Goal: Task Accomplishment & Management: Use online tool/utility

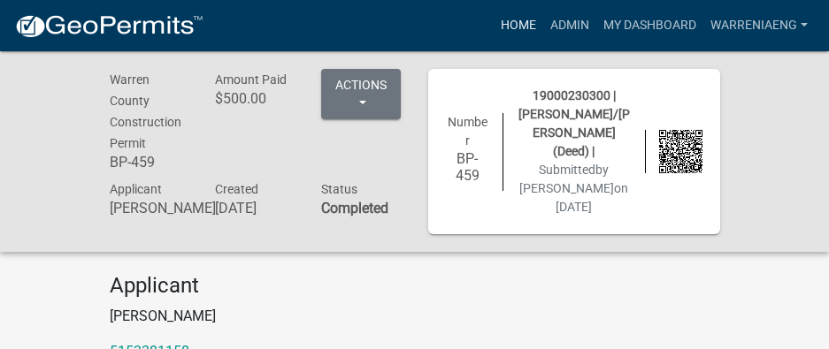
click at [521, 22] on link "Home" at bounding box center [518, 26] width 50 height 34
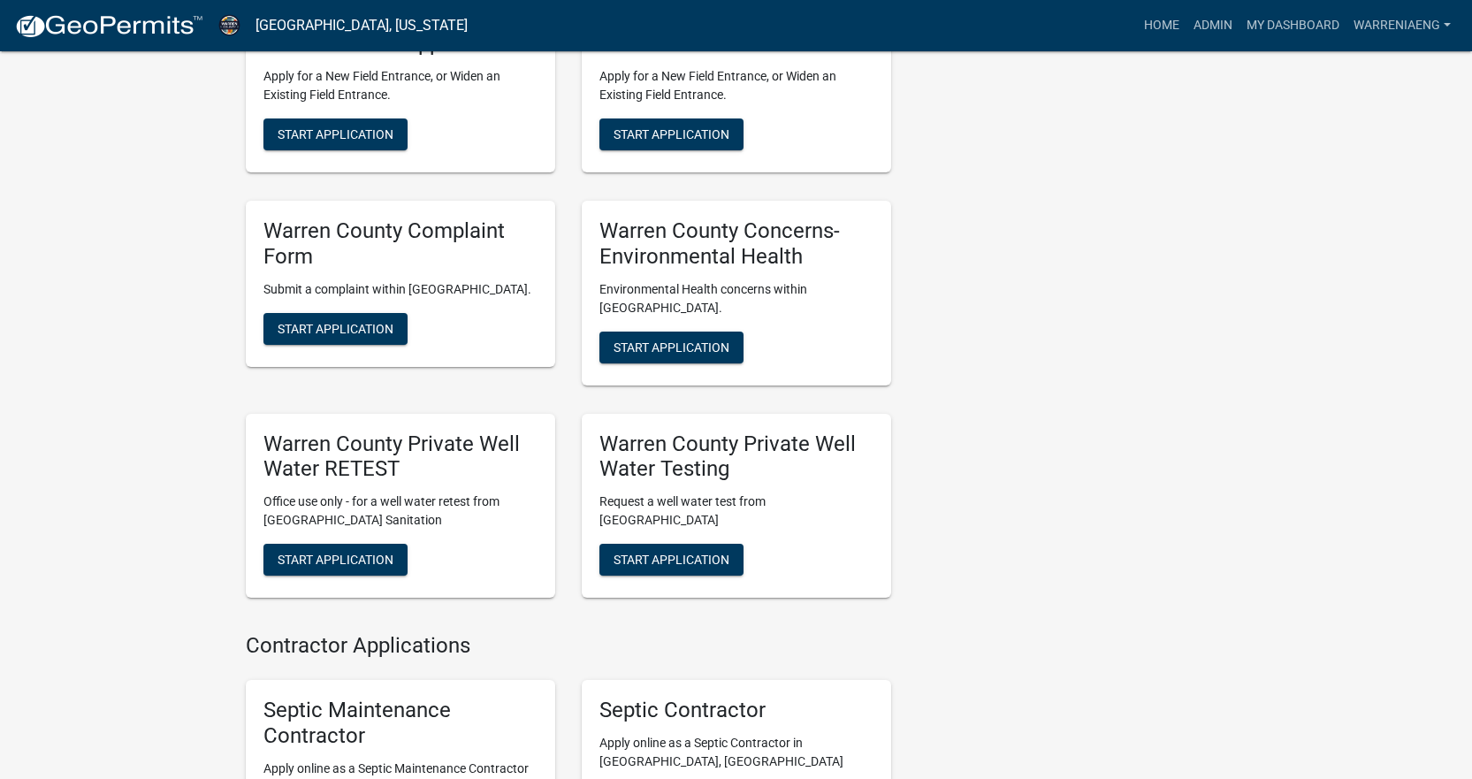
scroll to position [1326, 0]
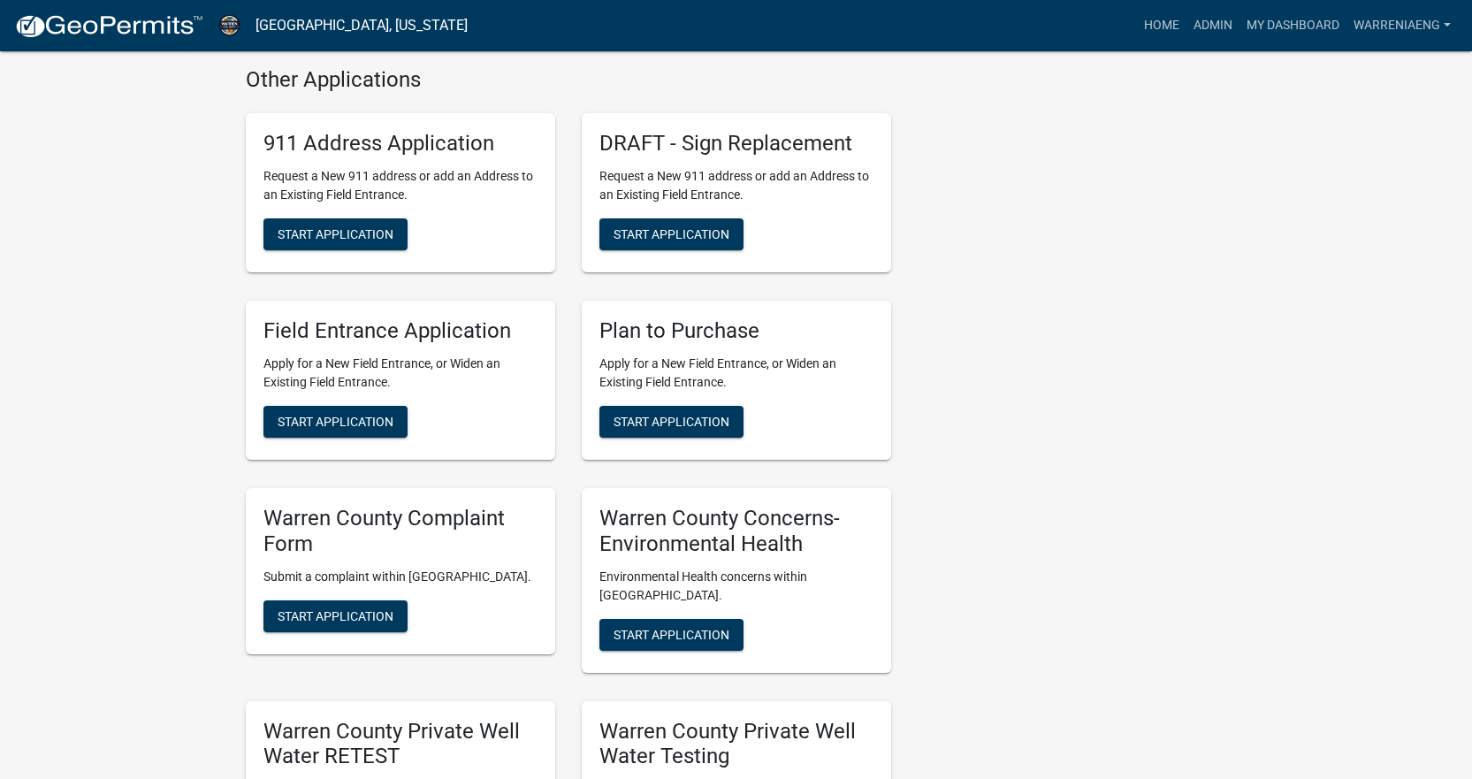
drag, startPoint x: 883, startPoint y: 451, endPoint x: 1092, endPoint y: 519, distance: 219.5
click at [841, 348] on div "Contacts [PERSON_NAME] Zoning Director Contact [PERSON_NAME] Zoning Administrat…" at bounding box center [1073, 87] width 336 height 2573
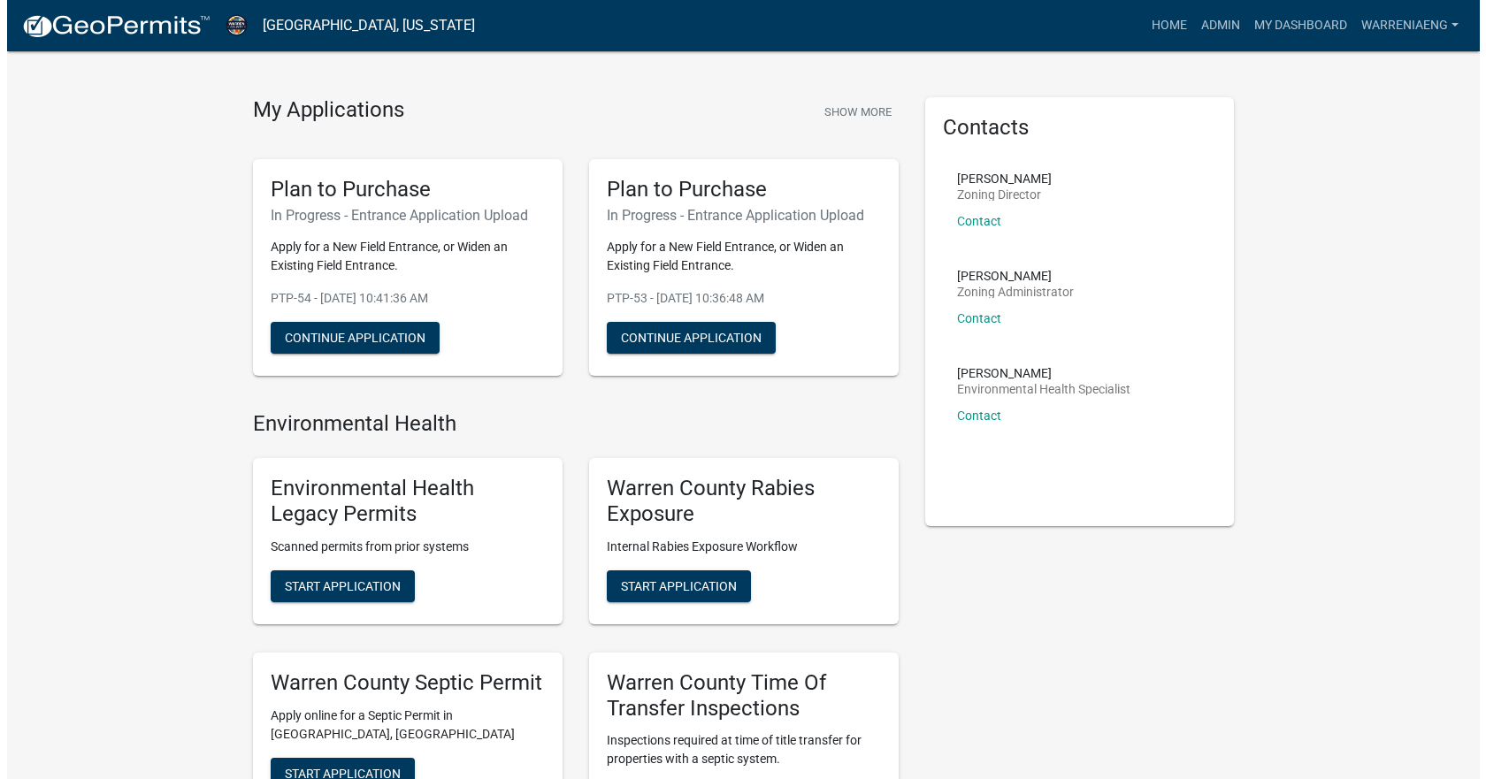
scroll to position [0, 0]
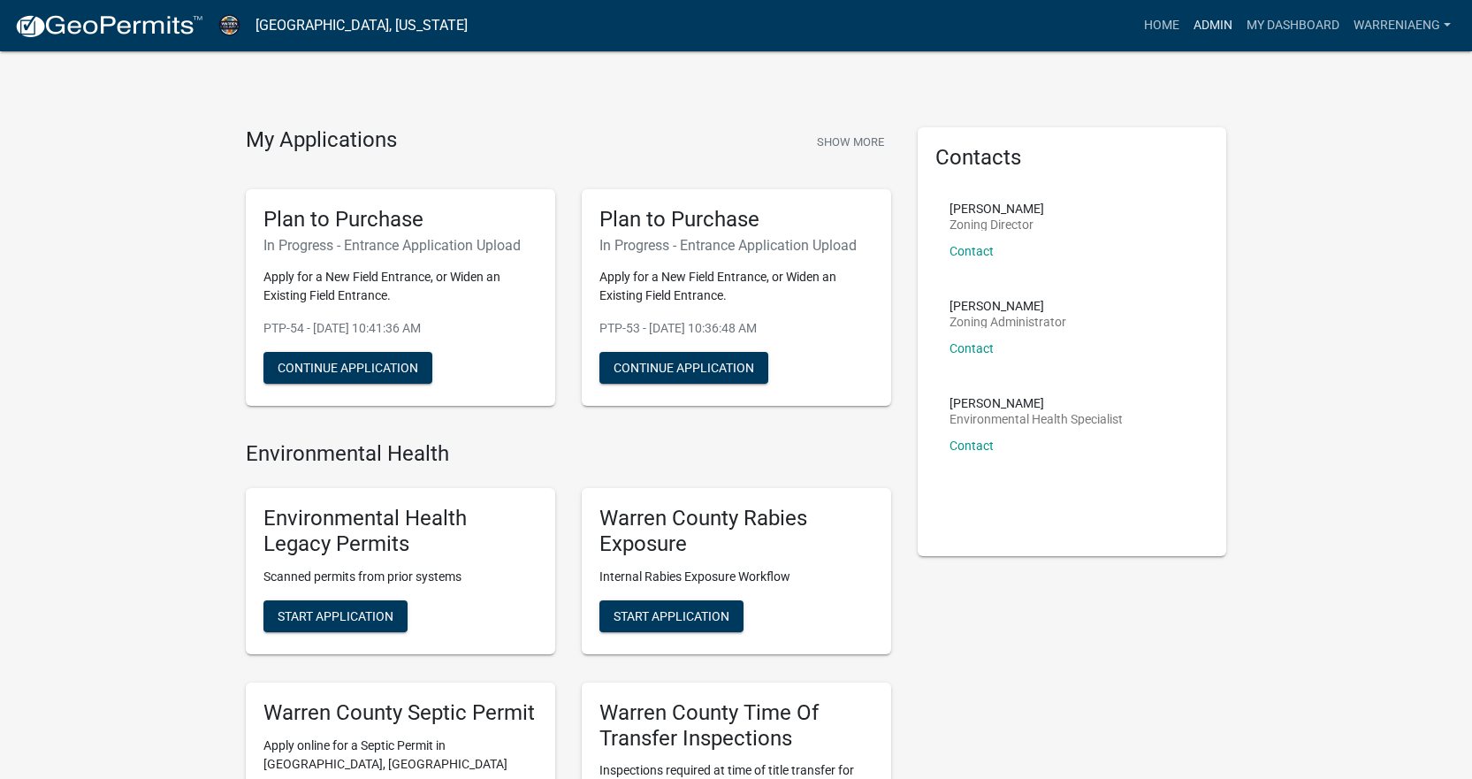
click at [841, 25] on link "Admin" at bounding box center [1213, 26] width 53 height 34
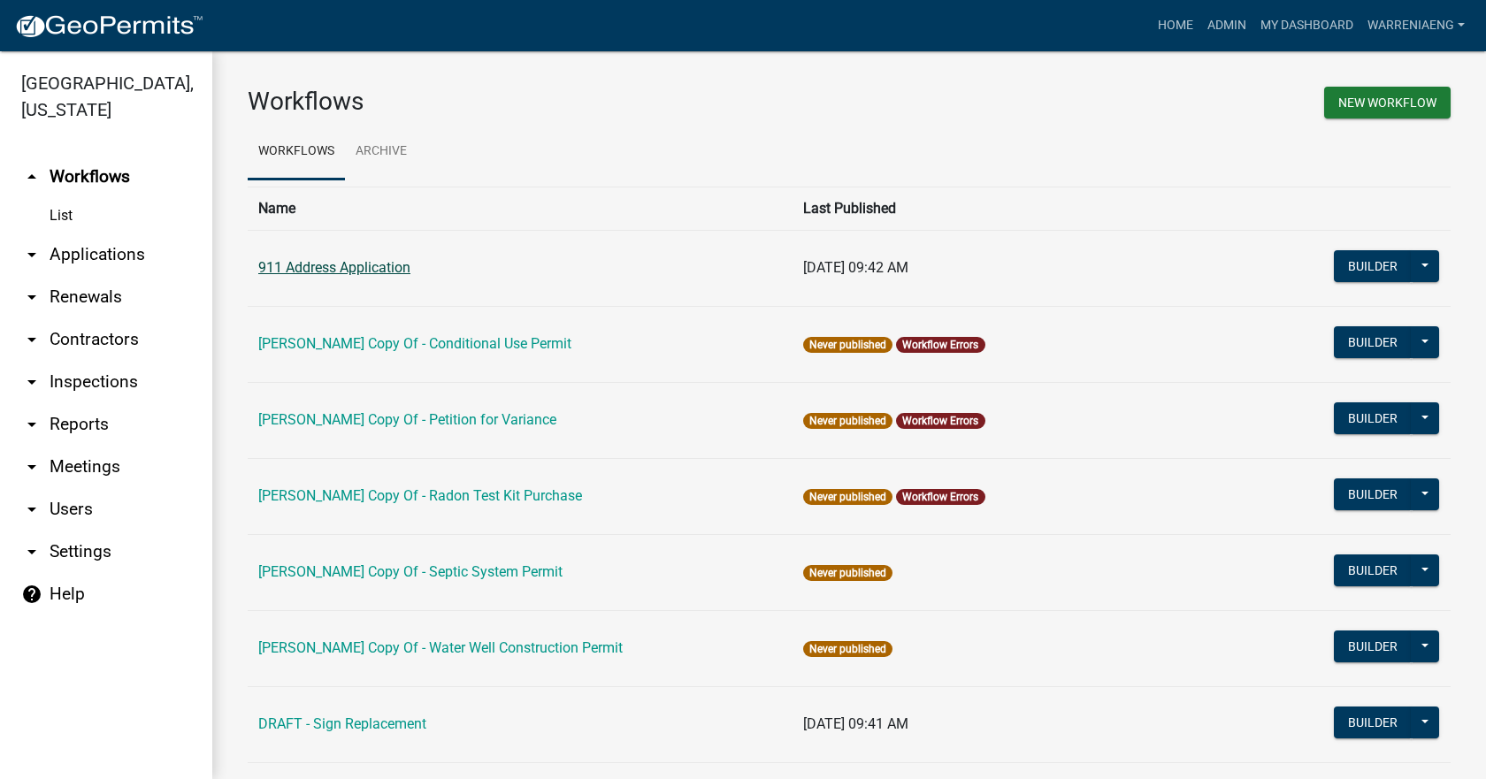
click at [280, 271] on link "911 Address Application" at bounding box center [334, 267] width 152 height 17
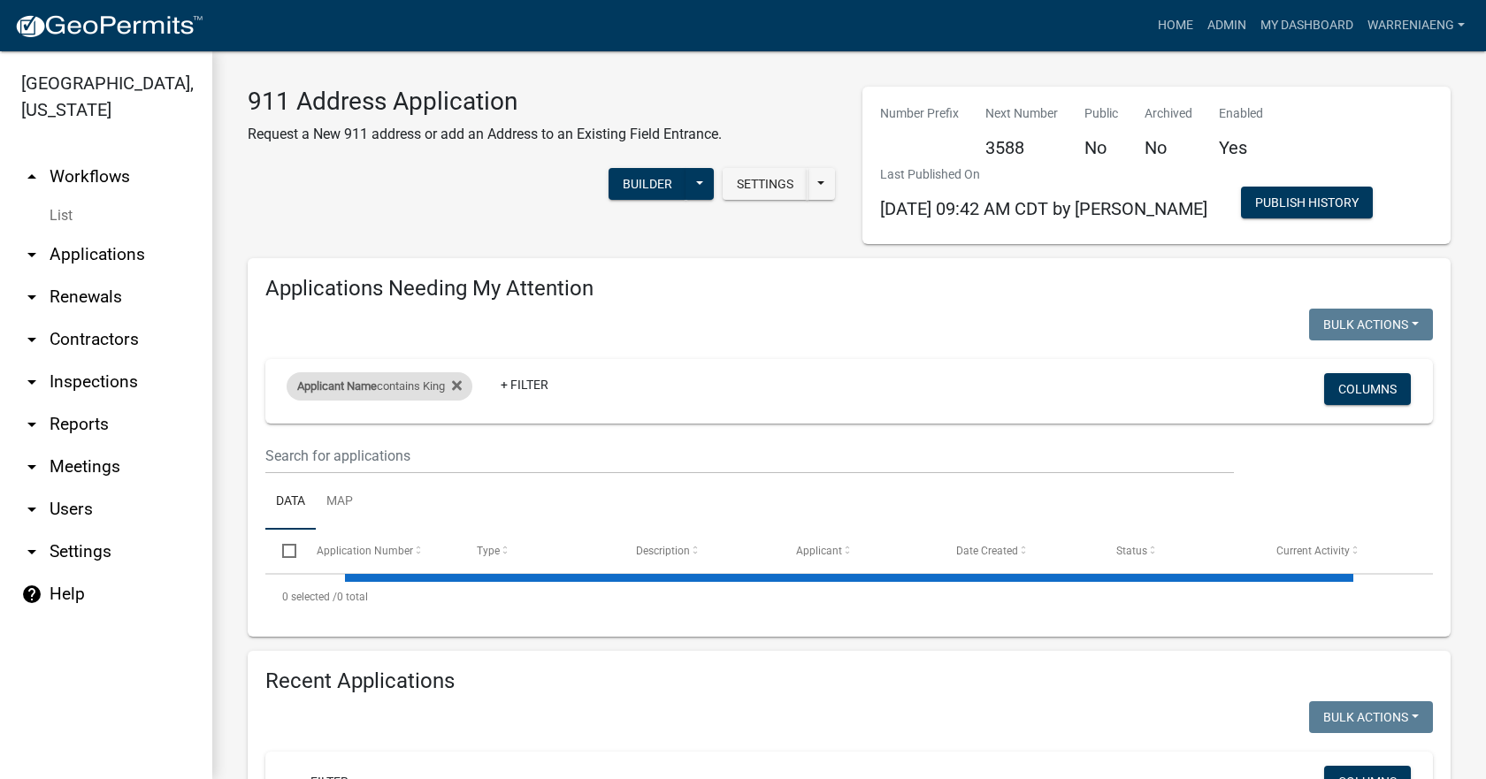
select select "2: 50"
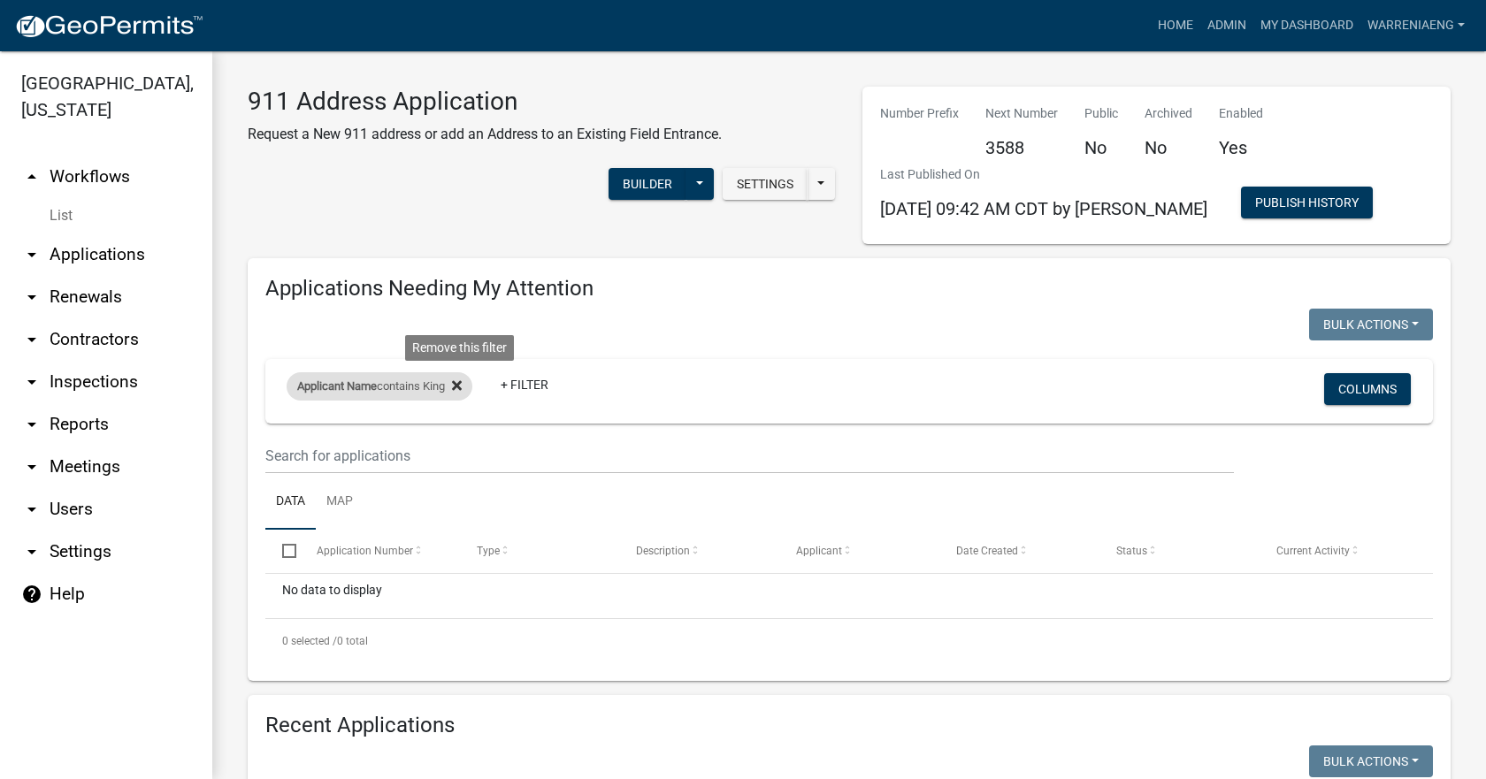
click at [459, 348] on icon at bounding box center [457, 385] width 10 height 14
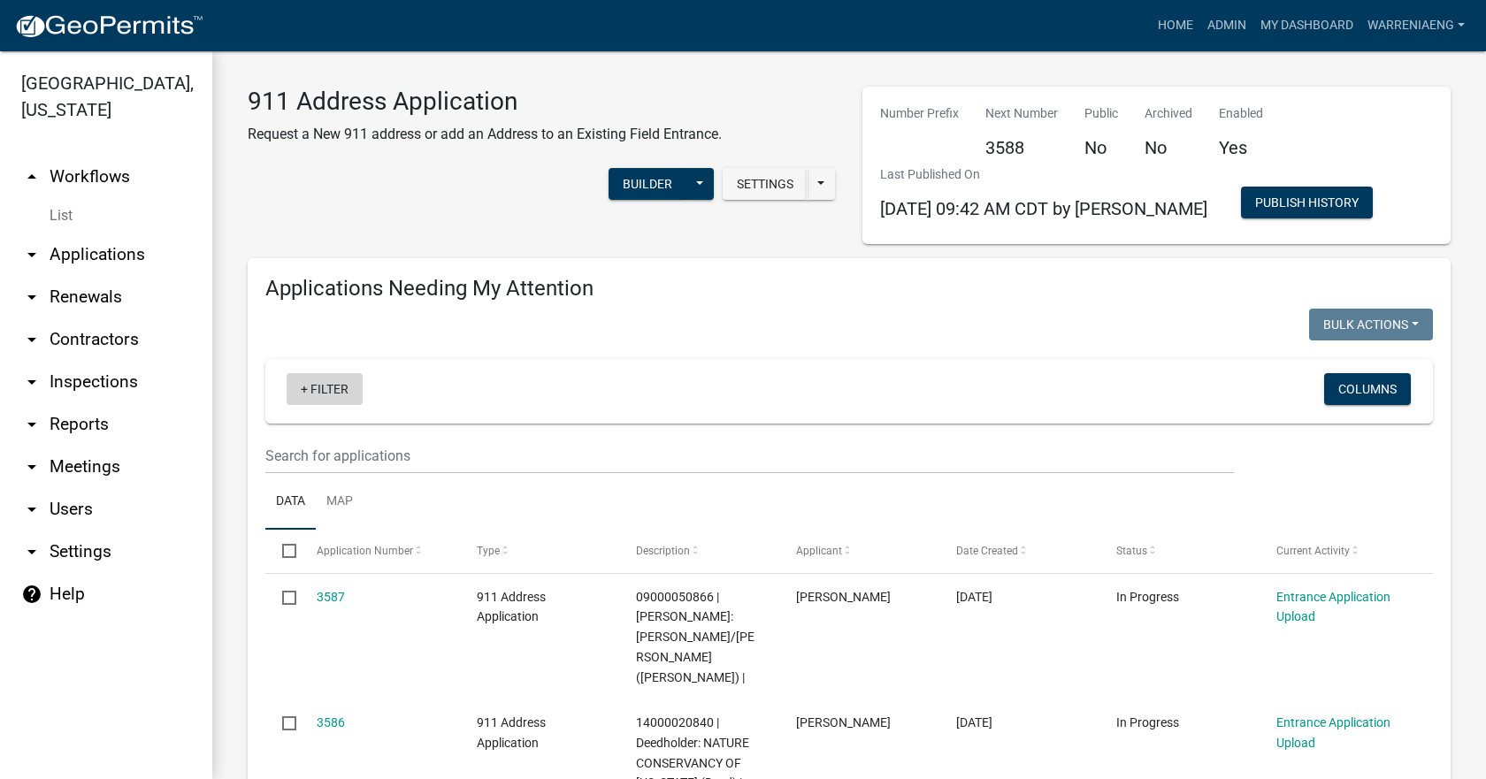
click at [325, 348] on link "+ Filter" at bounding box center [325, 389] width 76 height 32
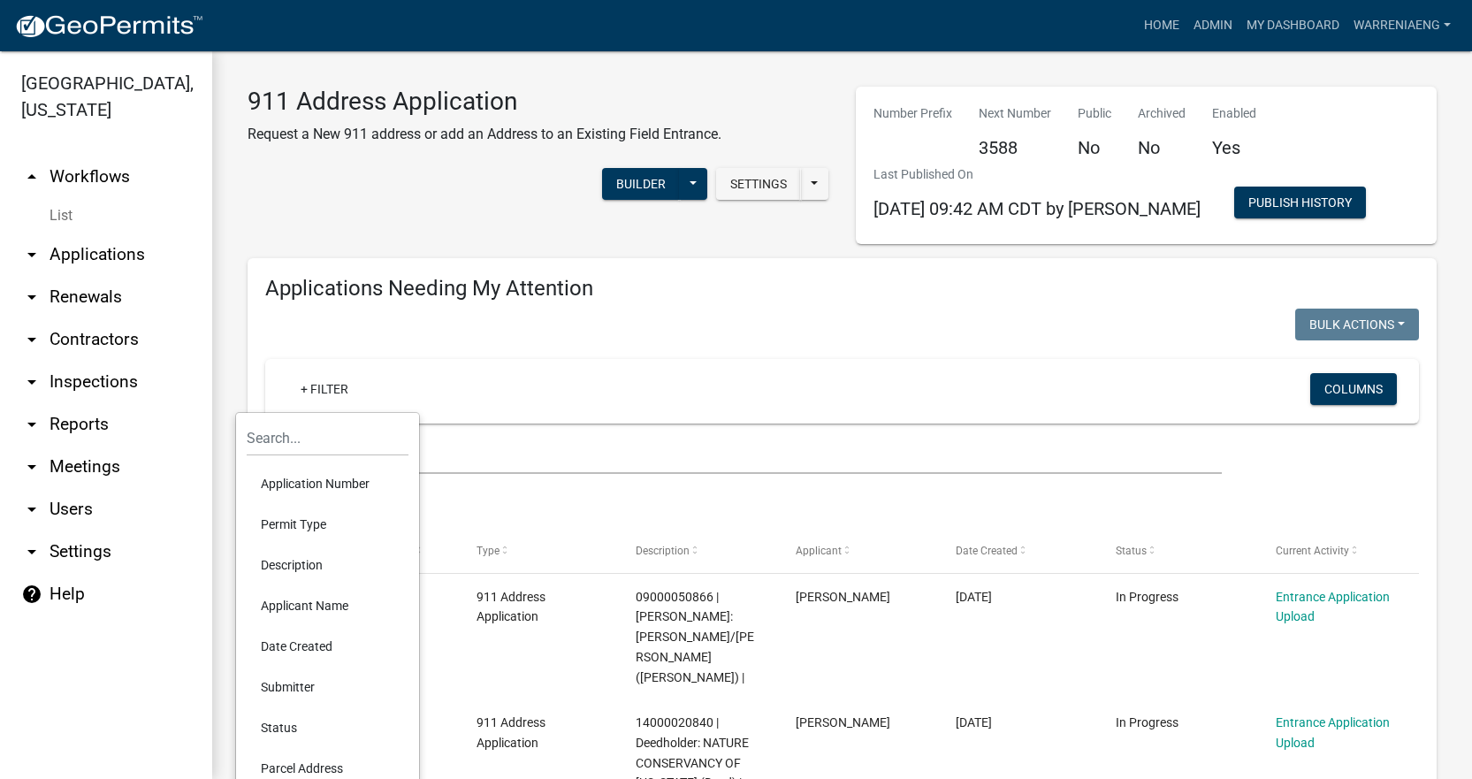
click at [305, 348] on li "Applicant Name" at bounding box center [328, 605] width 162 height 41
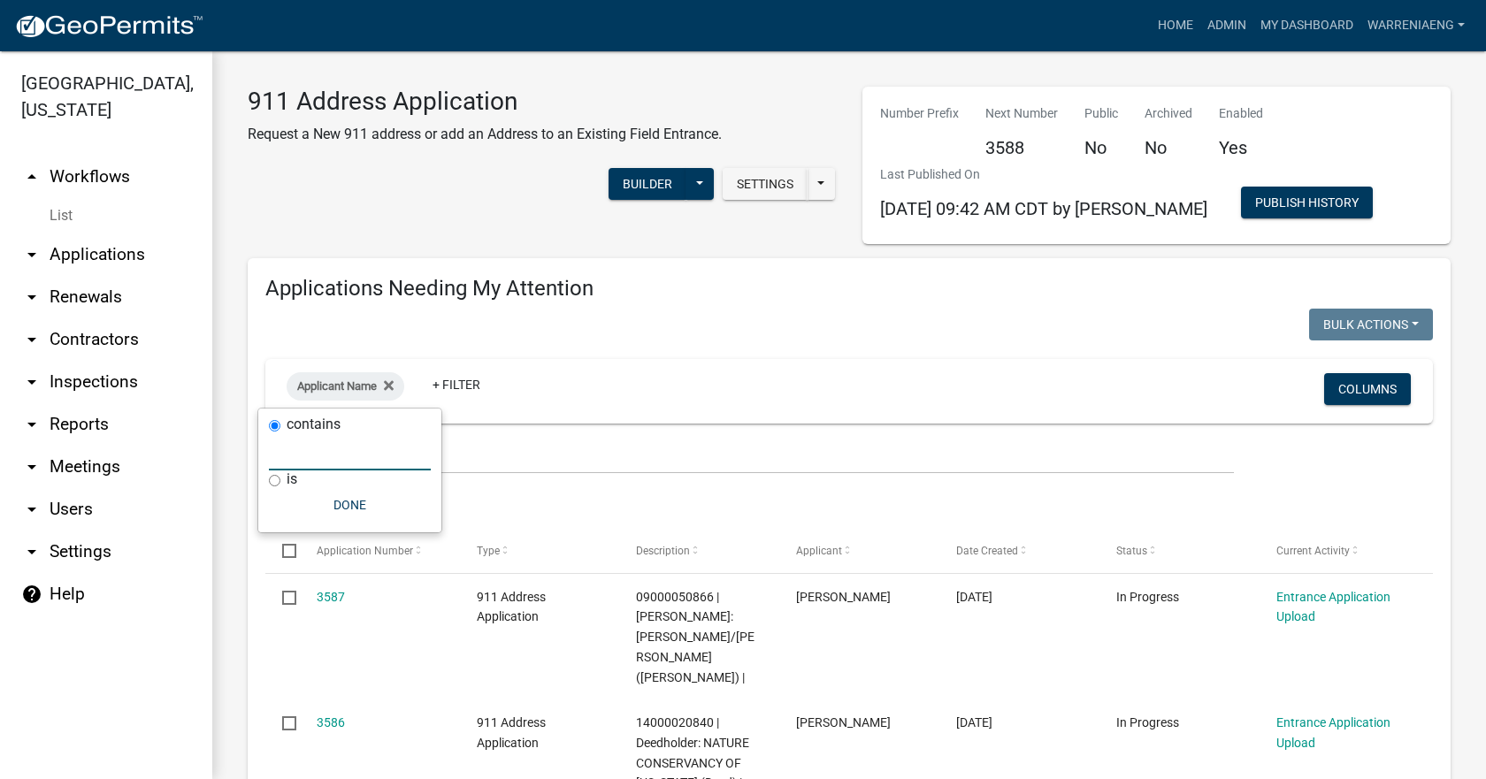
click at [325, 348] on input "text" at bounding box center [350, 452] width 162 height 36
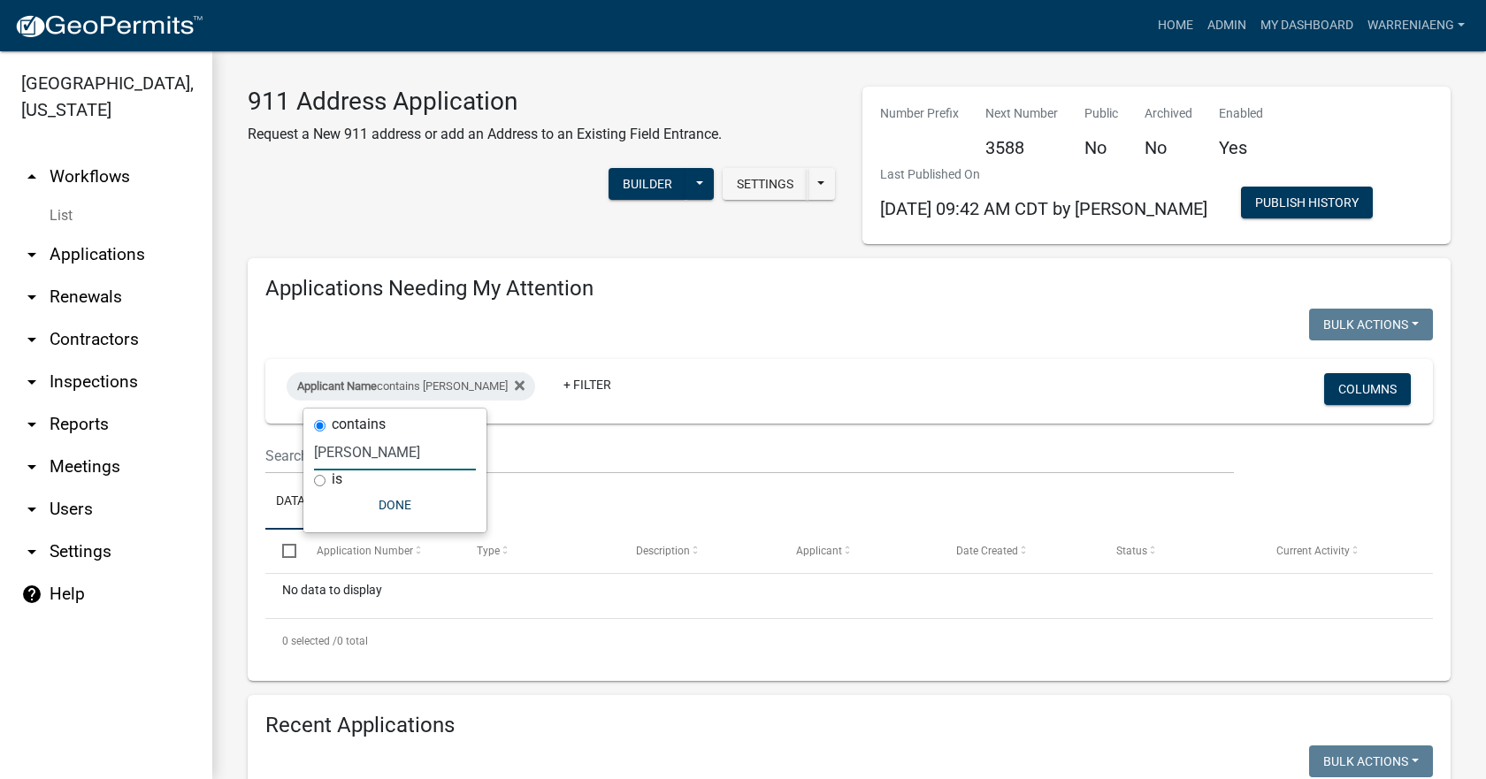
type input "[PERSON_NAME]"
click at [515, 348] on icon at bounding box center [520, 385] width 10 height 14
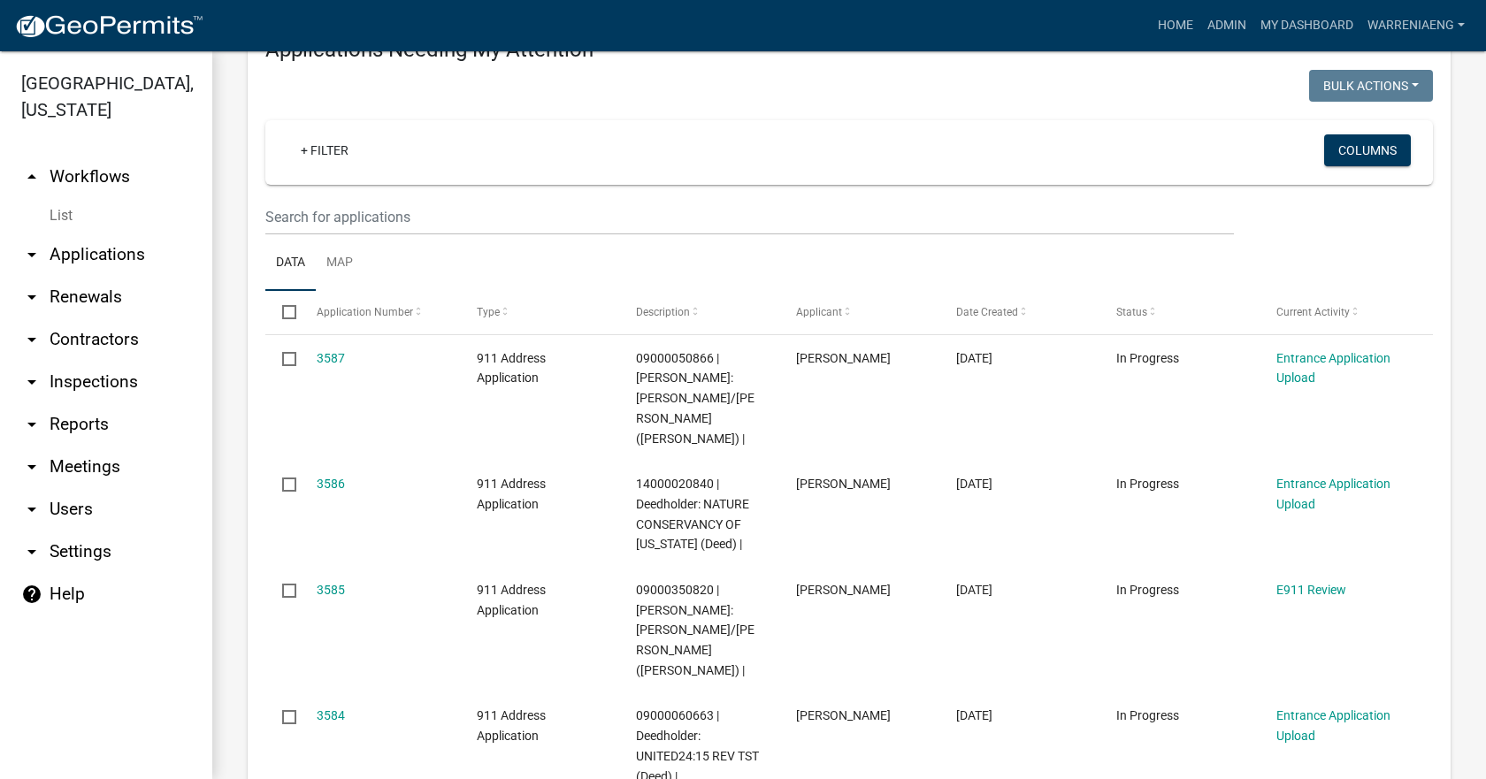
scroll to position [265, 0]
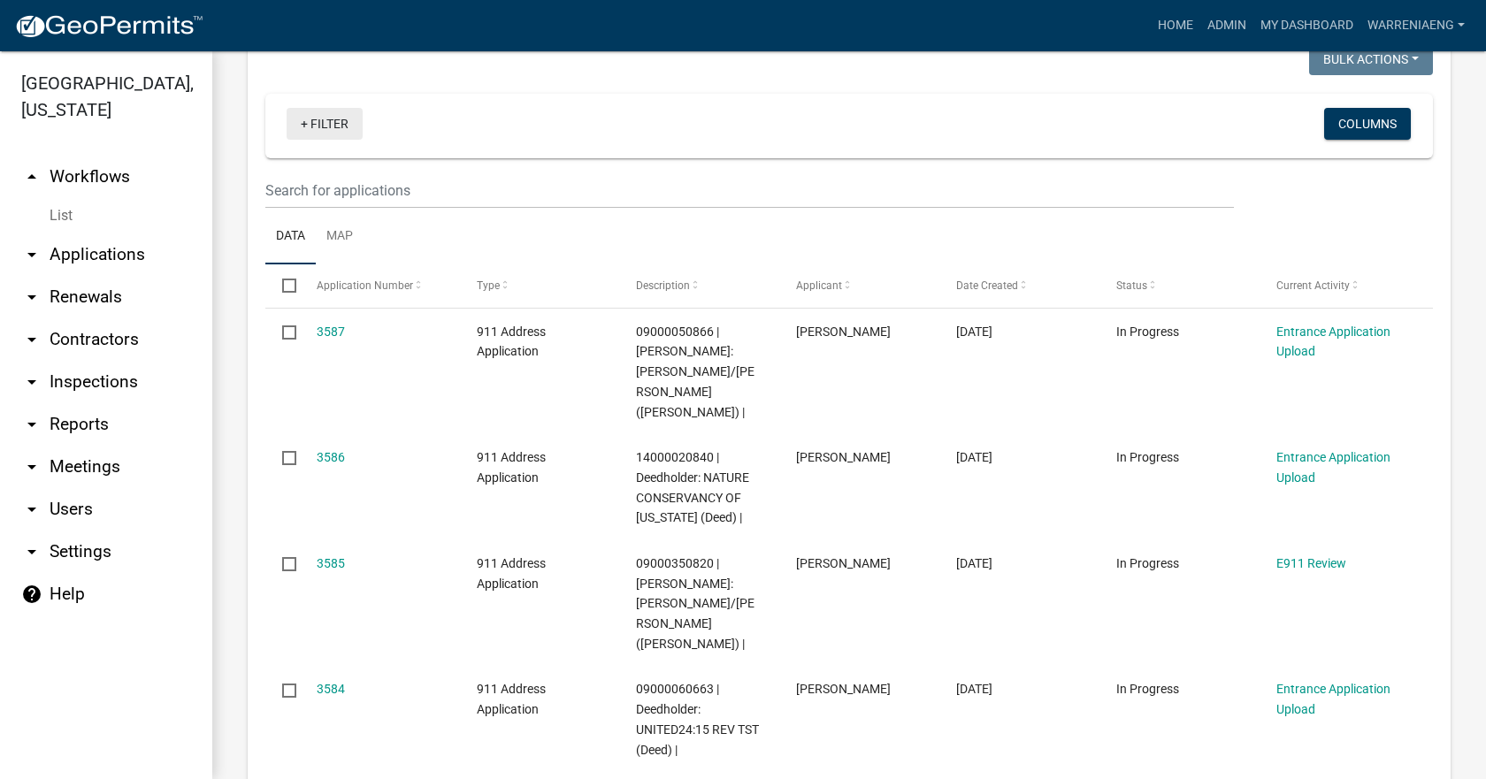
click at [325, 118] on link "+ Filter" at bounding box center [325, 124] width 76 height 32
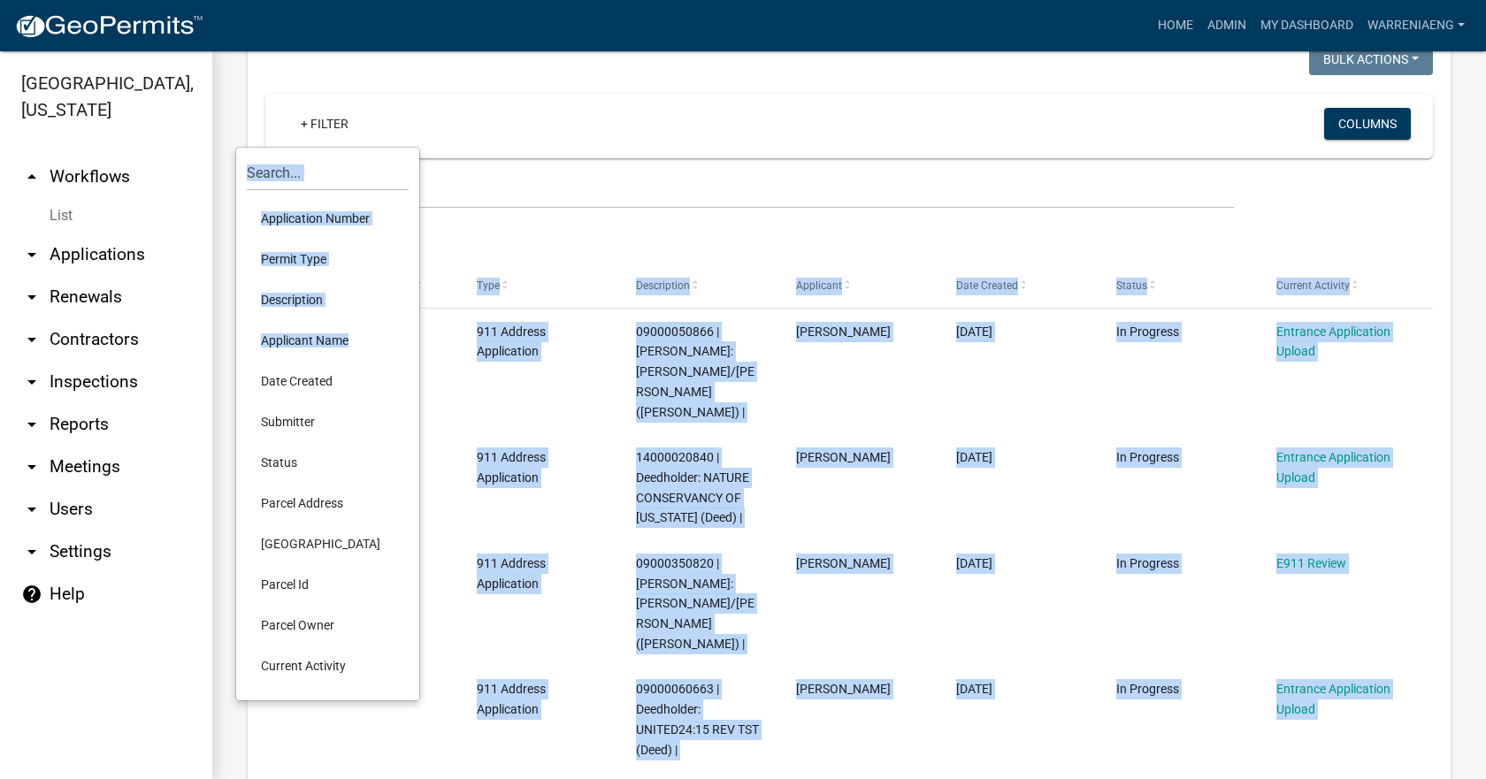
drag, startPoint x: 340, startPoint y: 339, endPoint x: 450, endPoint y: 189, distance: 185.4
click at [450, 189] on body "Internet Explorer does NOT work with GeoPermits. Get a new browser for more sec…" at bounding box center [743, 389] width 1486 height 779
click at [450, 189] on input "text" at bounding box center [749, 190] width 968 height 36
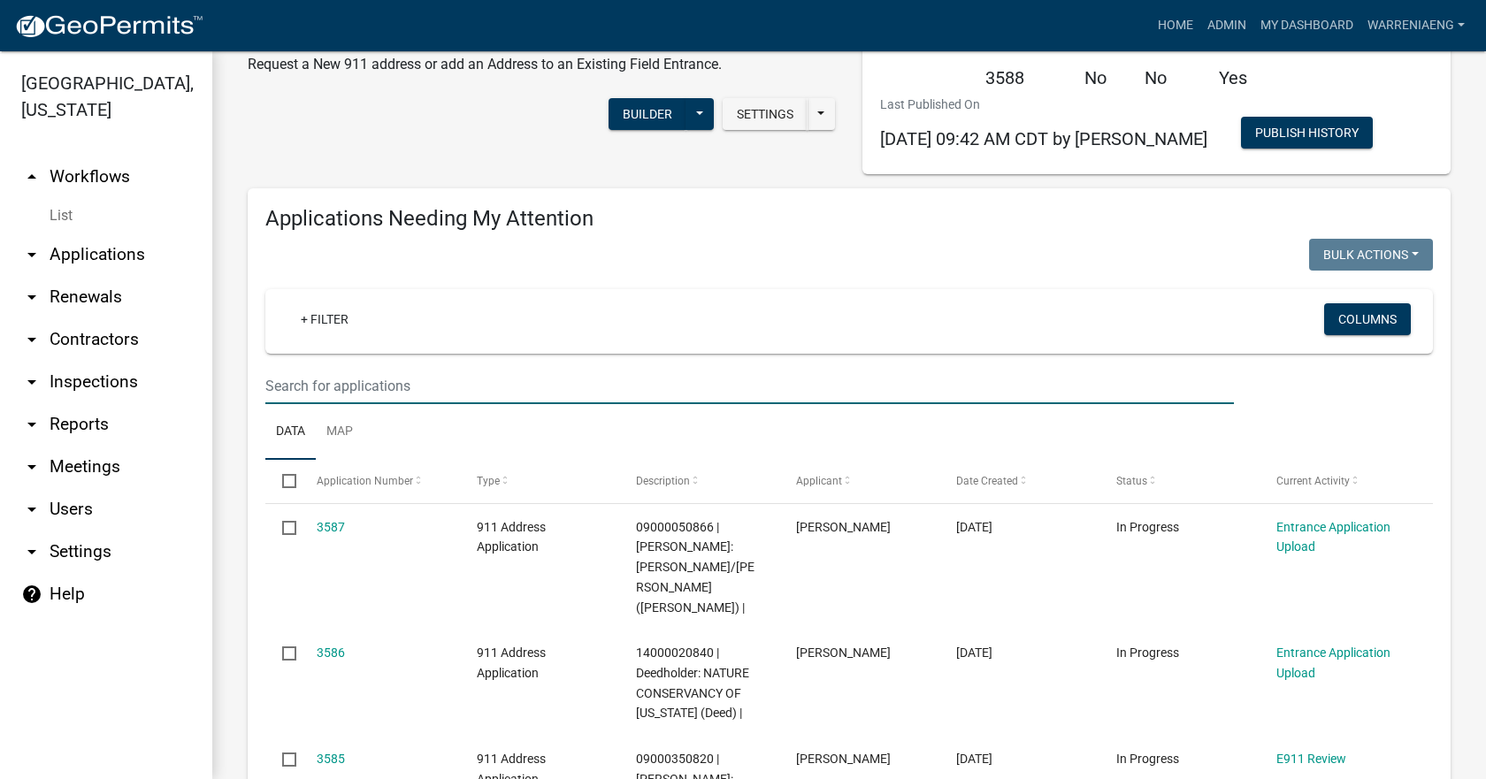
scroll to position [0, 0]
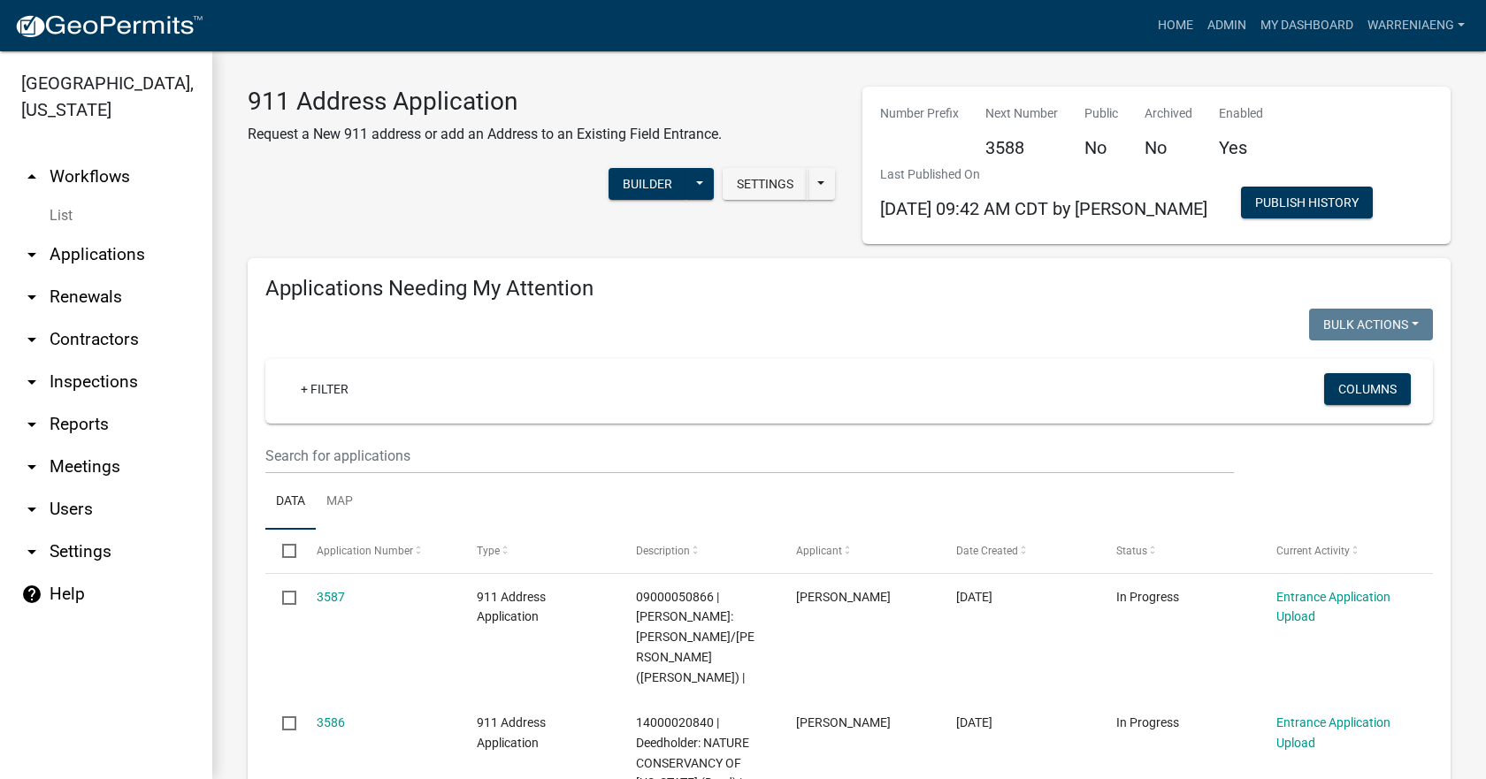
click at [50, 198] on link "List" at bounding box center [106, 215] width 212 height 35
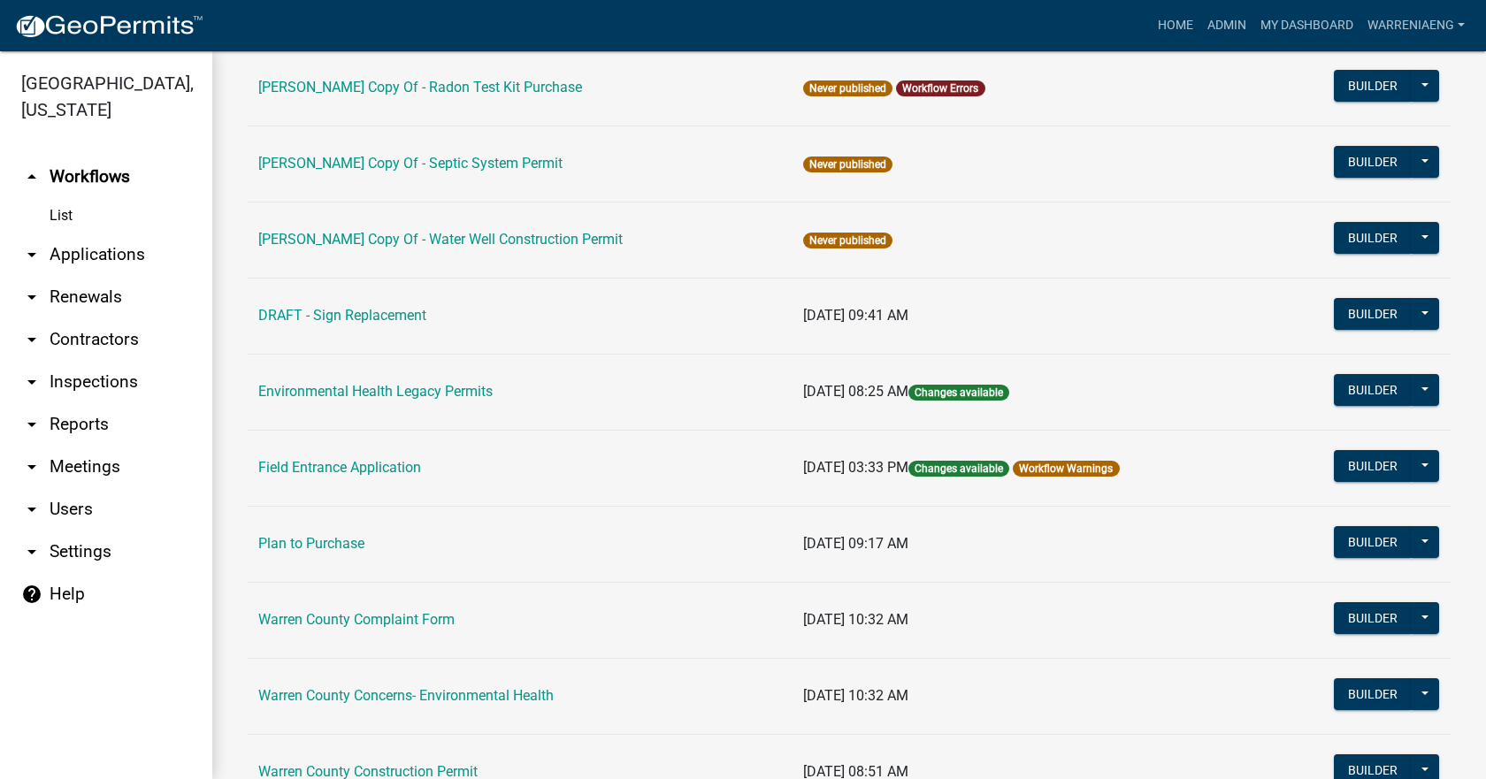
scroll to position [442, 0]
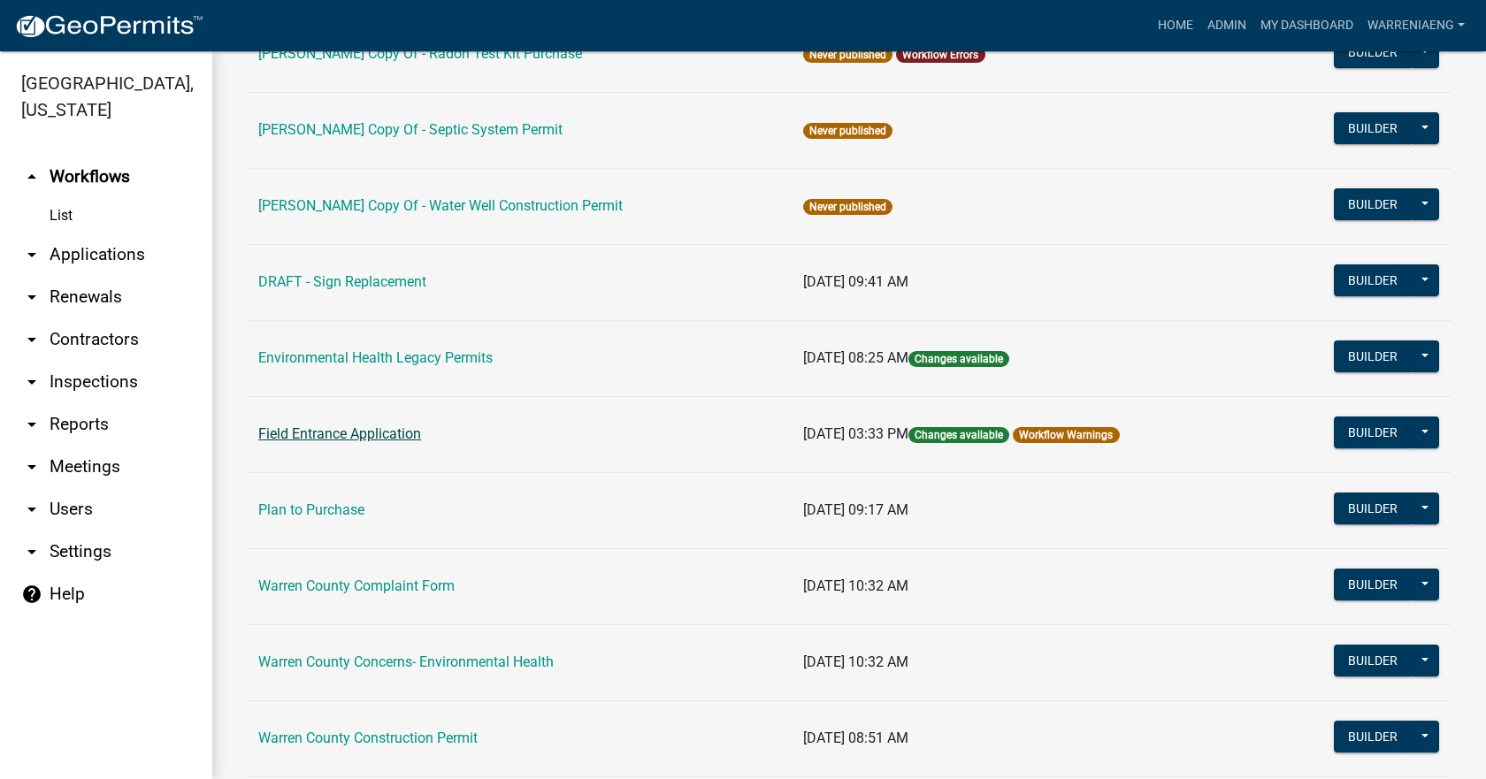
click at [376, 348] on link "Field Entrance Application" at bounding box center [339, 433] width 163 height 17
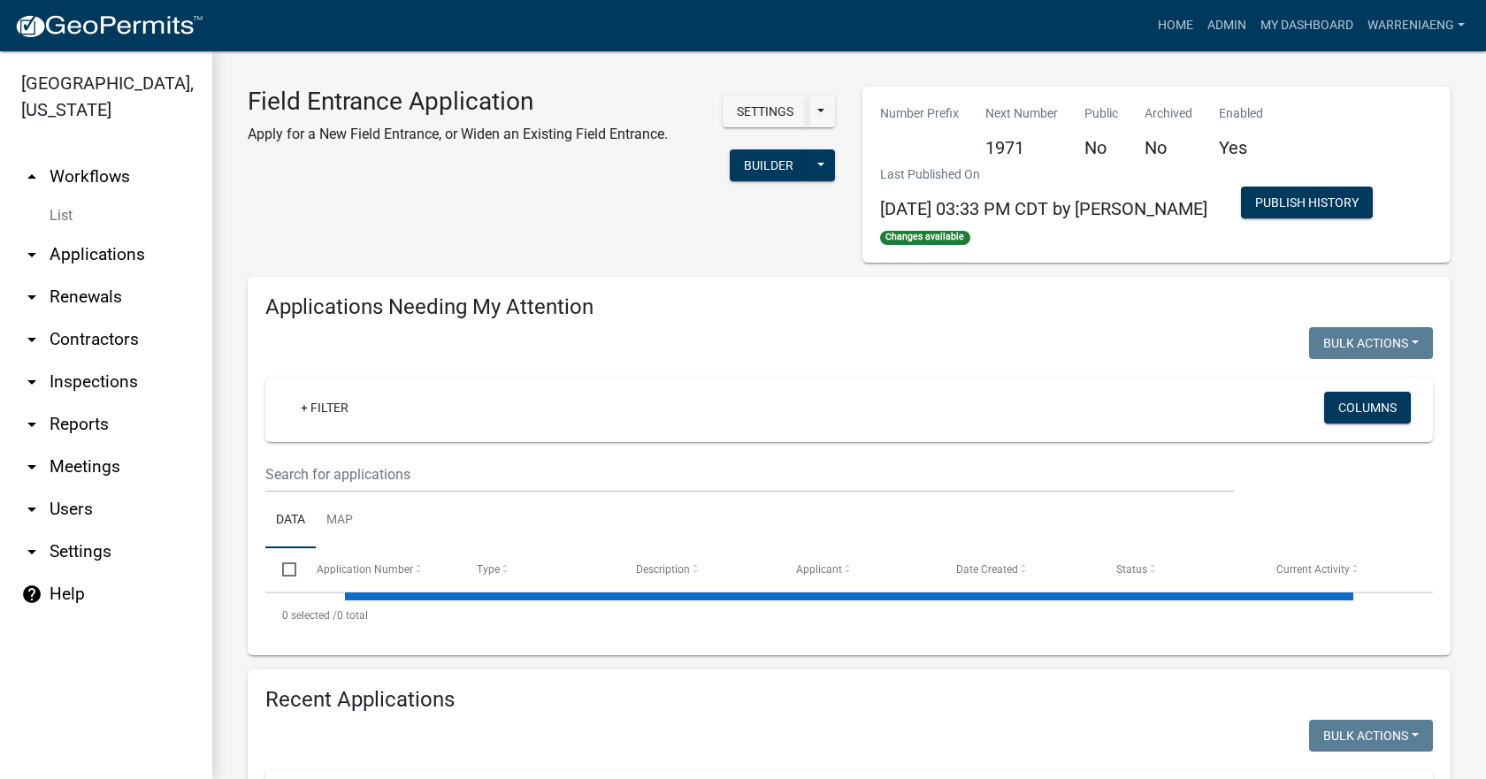
select select "2: 50"
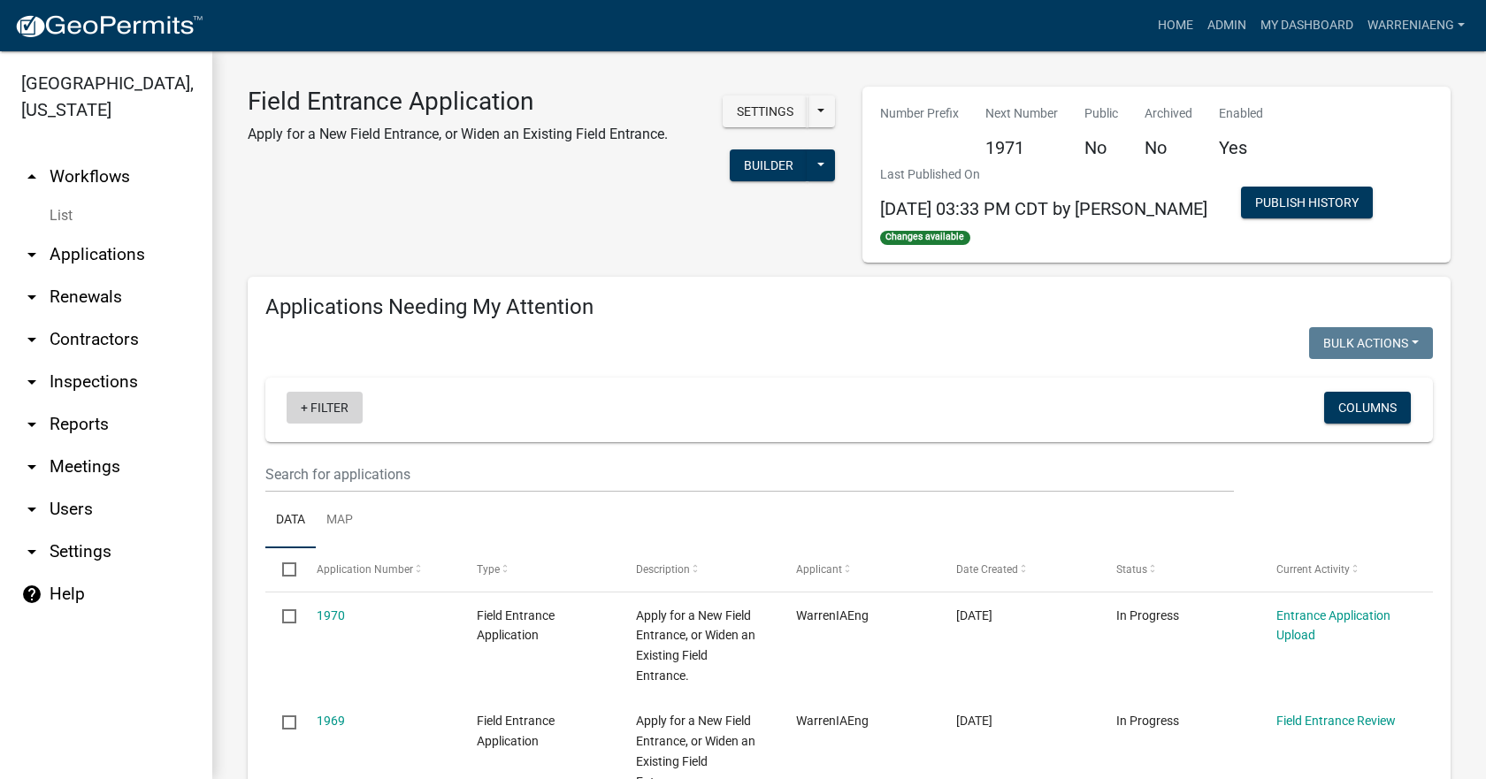
click at [320, 348] on link "+ Filter" at bounding box center [325, 408] width 76 height 32
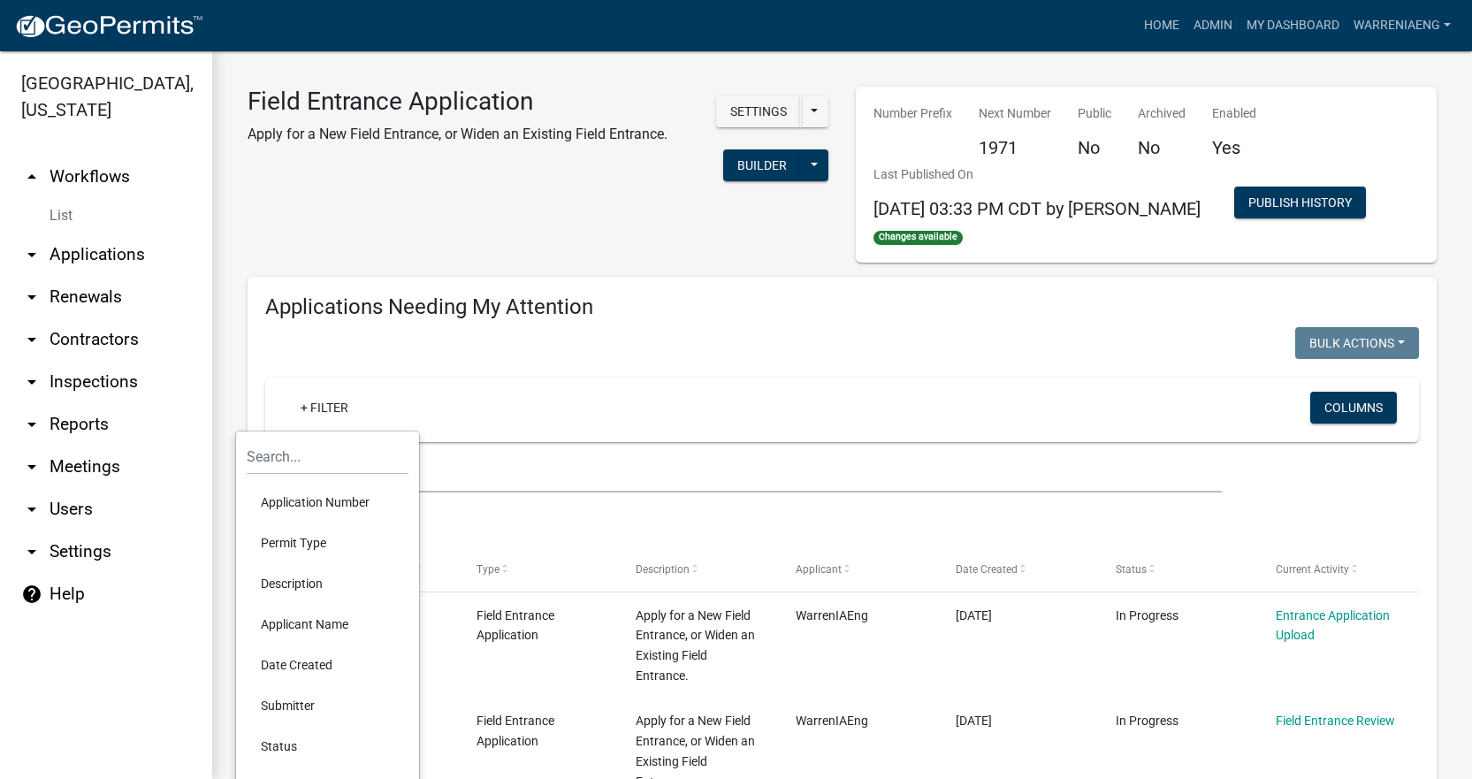
click at [314, 348] on li "Applicant Name" at bounding box center [328, 624] width 162 height 41
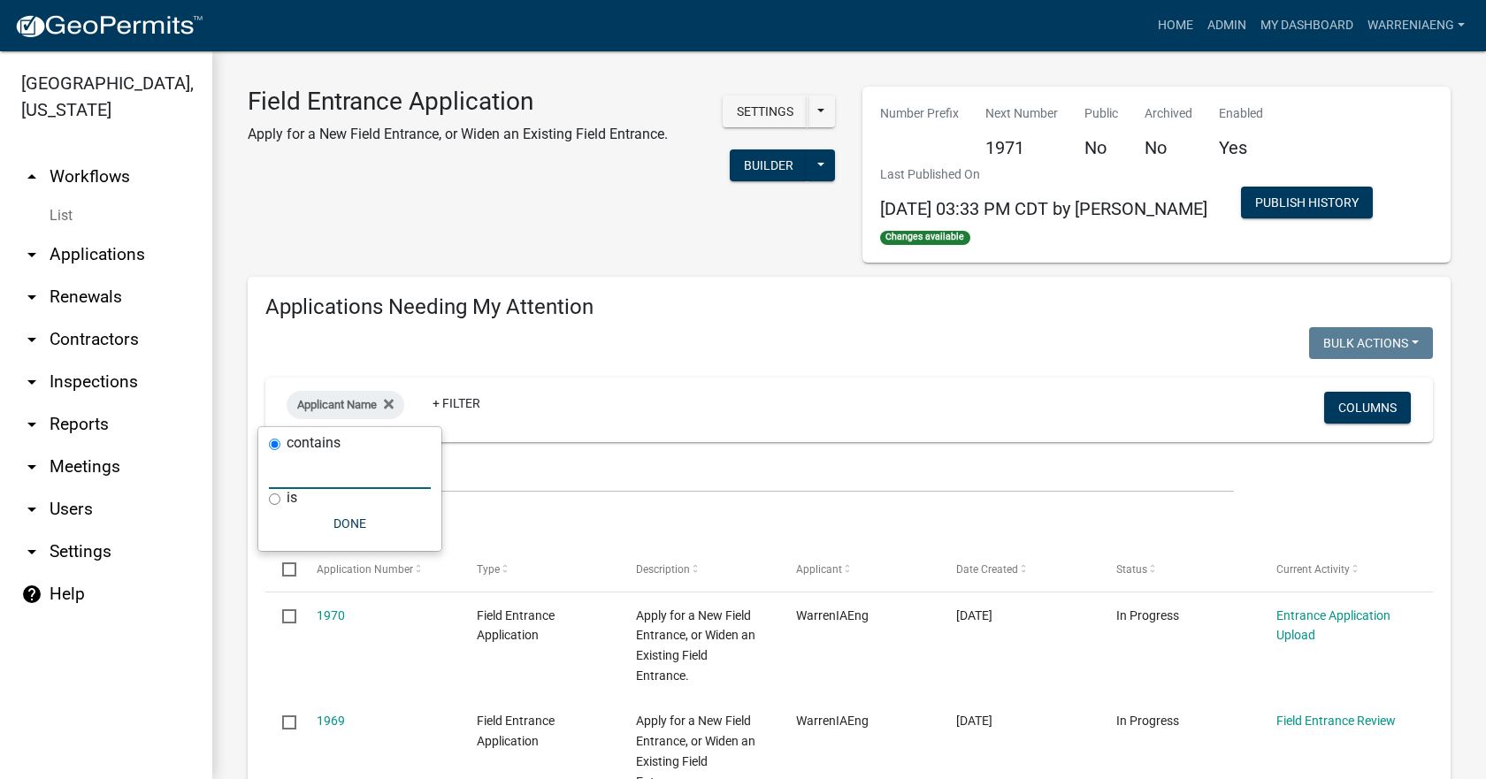
click at [343, 348] on input "text" at bounding box center [350, 471] width 162 height 36
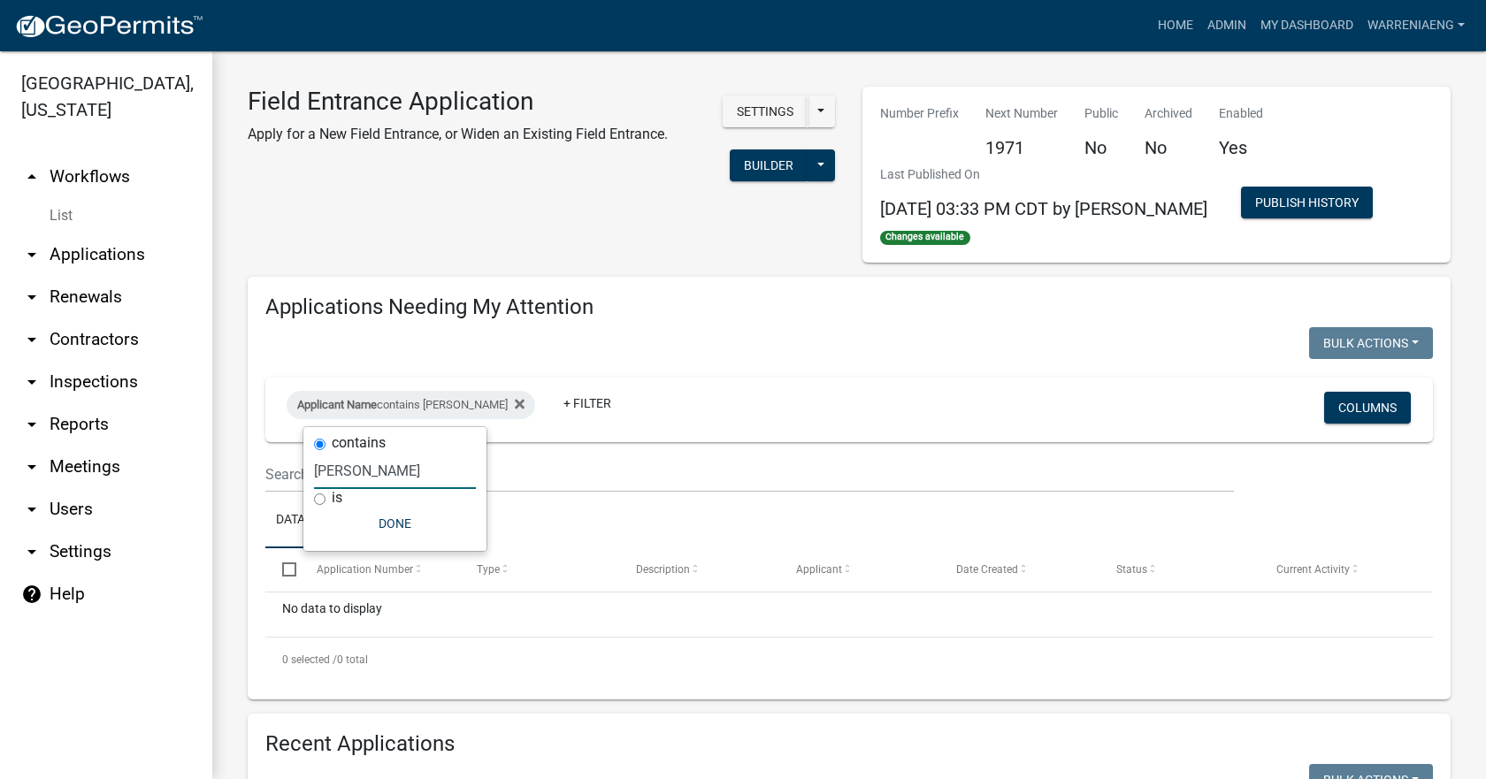
type input "[PERSON_NAME]"
drag, startPoint x: 385, startPoint y: 524, endPoint x: 446, endPoint y: 529, distance: 61.2
click at [385, 348] on button "Done" at bounding box center [395, 524] width 162 height 32
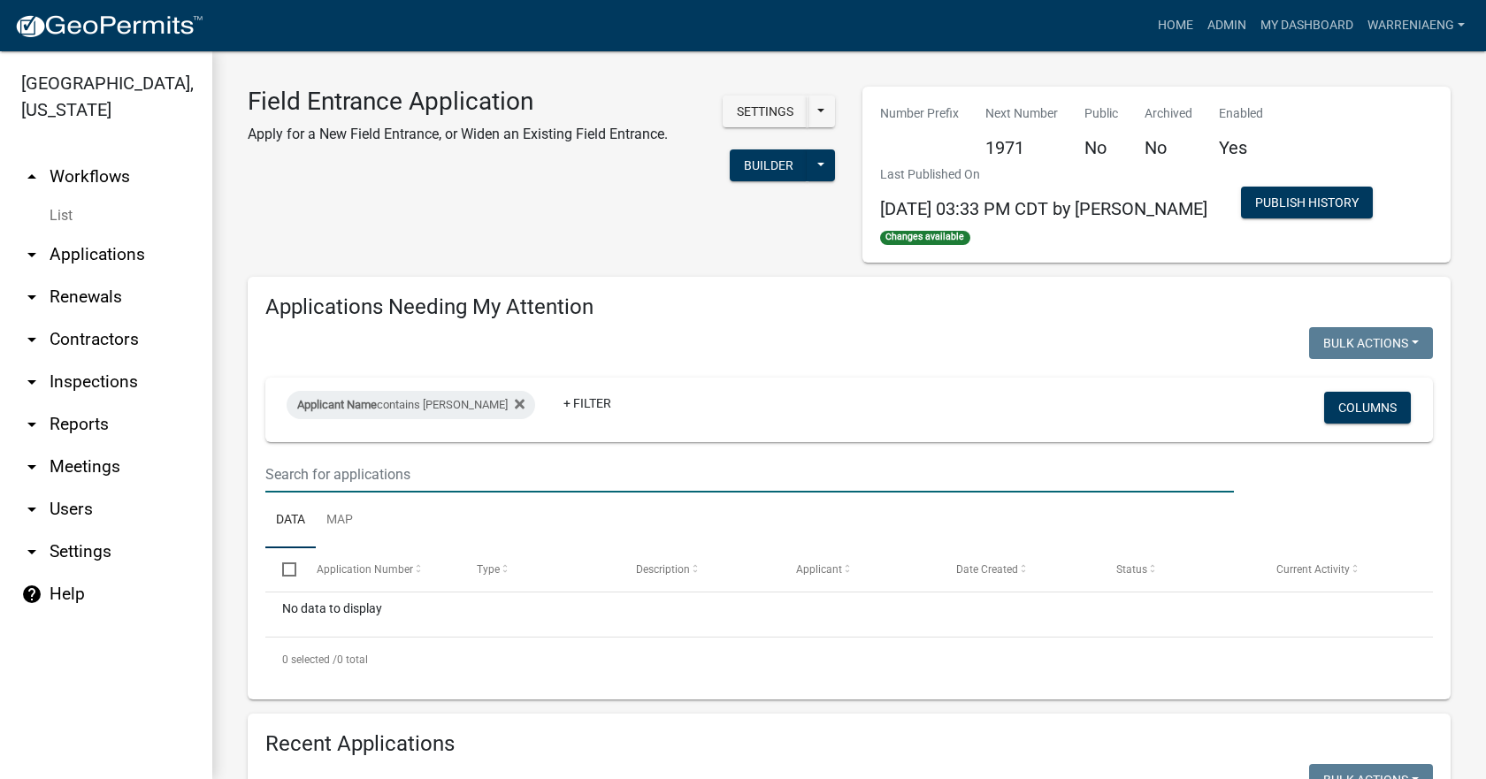
click at [751, 348] on input "text" at bounding box center [749, 474] width 968 height 36
click at [841, 348] on div "Bulk Actions Void Expire Lock Withdraw" at bounding box center [1147, 345] width 597 height 36
click at [103, 156] on link "arrow_drop_up Workflows" at bounding box center [106, 177] width 212 height 42
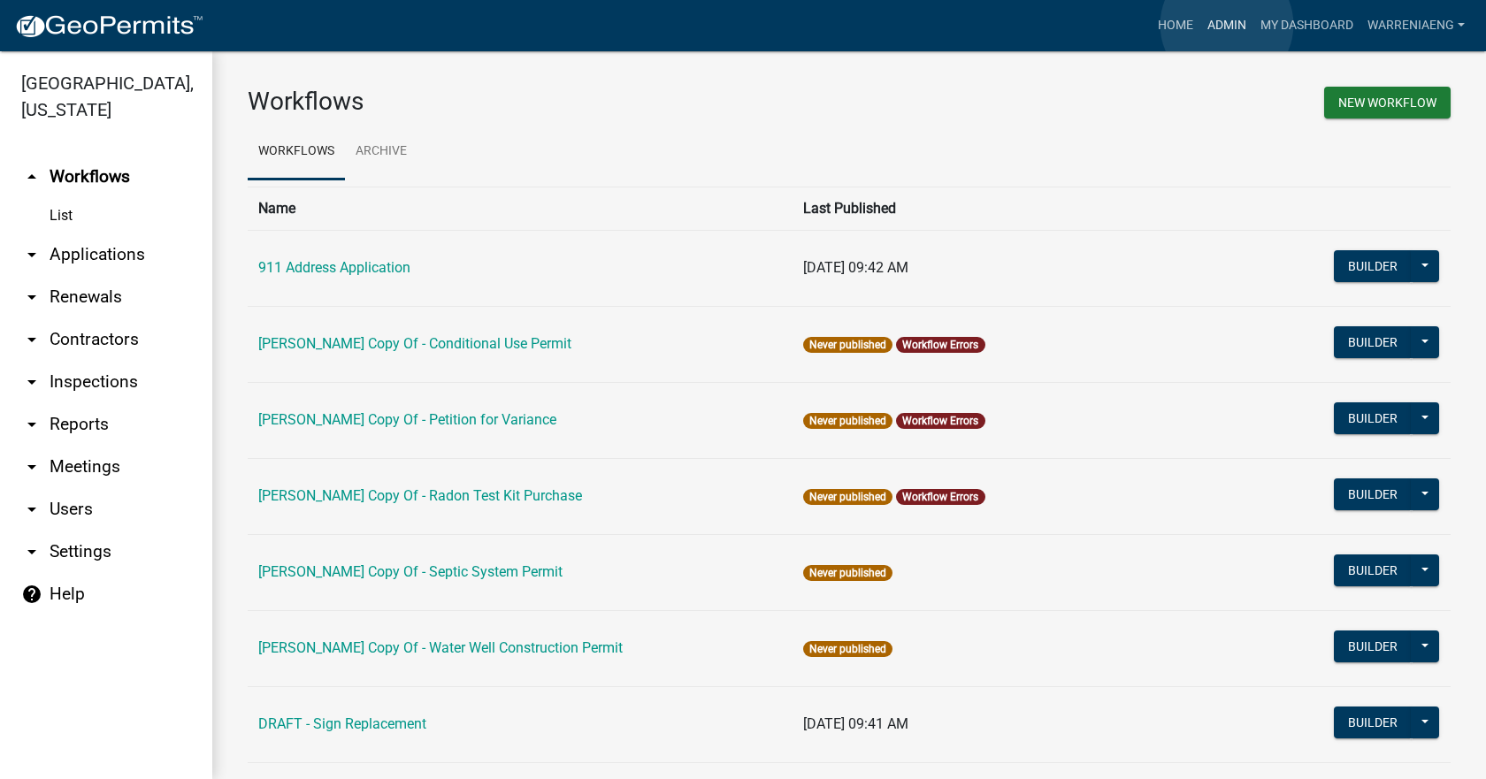
click at [841, 25] on link "Admin" at bounding box center [1226, 26] width 53 height 34
click at [841, 29] on link "Home" at bounding box center [1176, 26] width 50 height 34
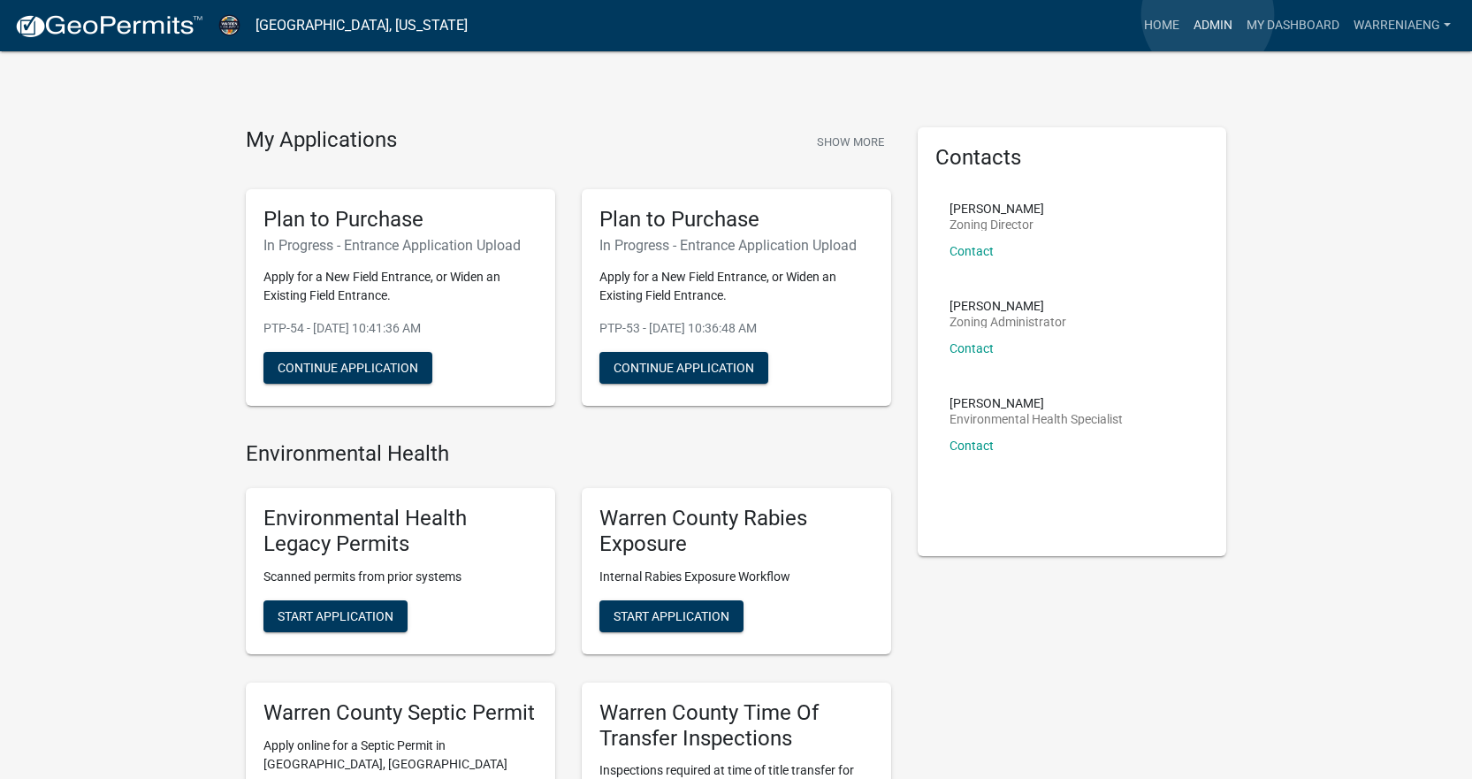
click at [841, 15] on link "Admin" at bounding box center [1213, 26] width 53 height 34
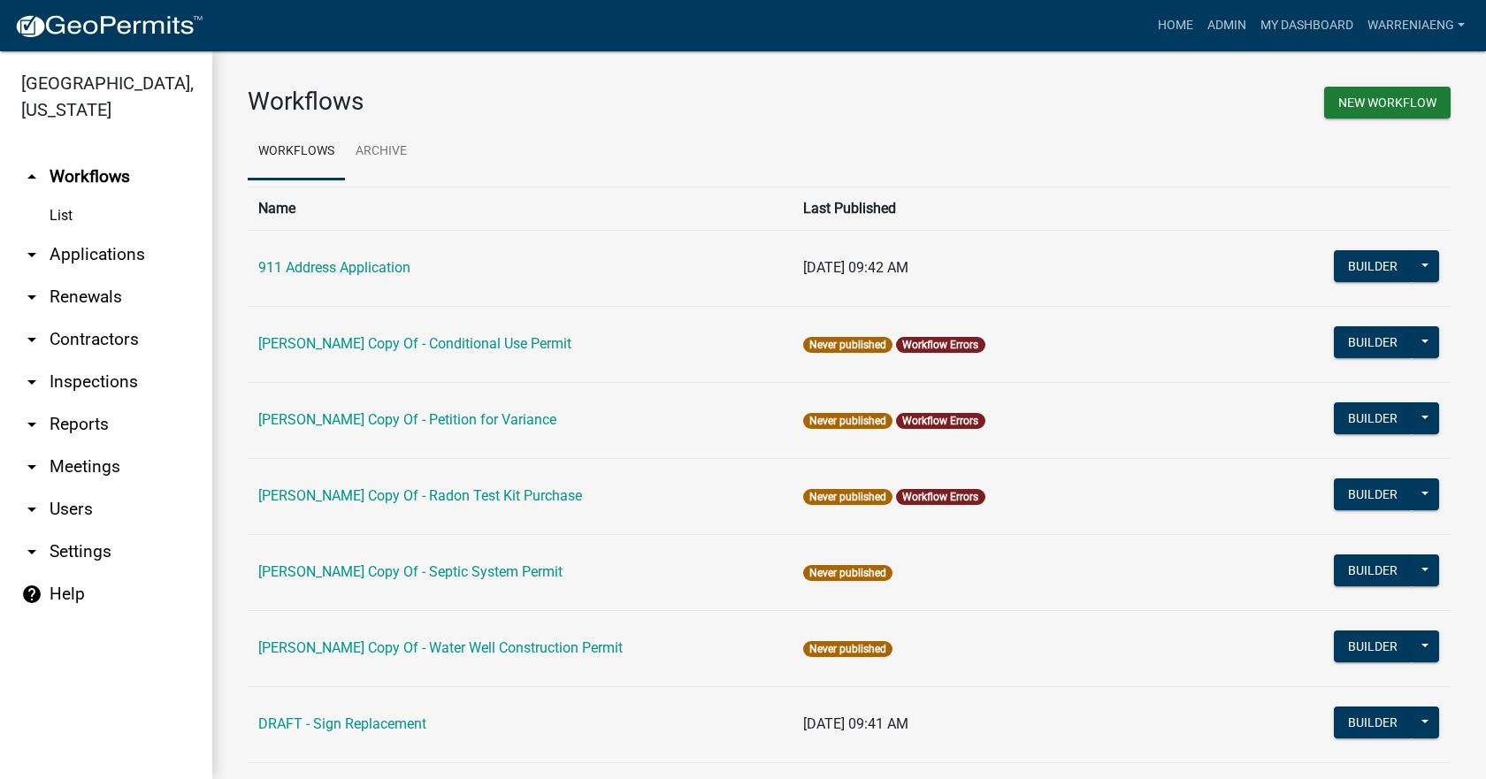
click at [51, 198] on link "List" at bounding box center [106, 215] width 212 height 35
click at [57, 198] on link "List" at bounding box center [106, 215] width 212 height 35
click at [32, 244] on icon "arrow_drop_down" at bounding box center [31, 254] width 21 height 21
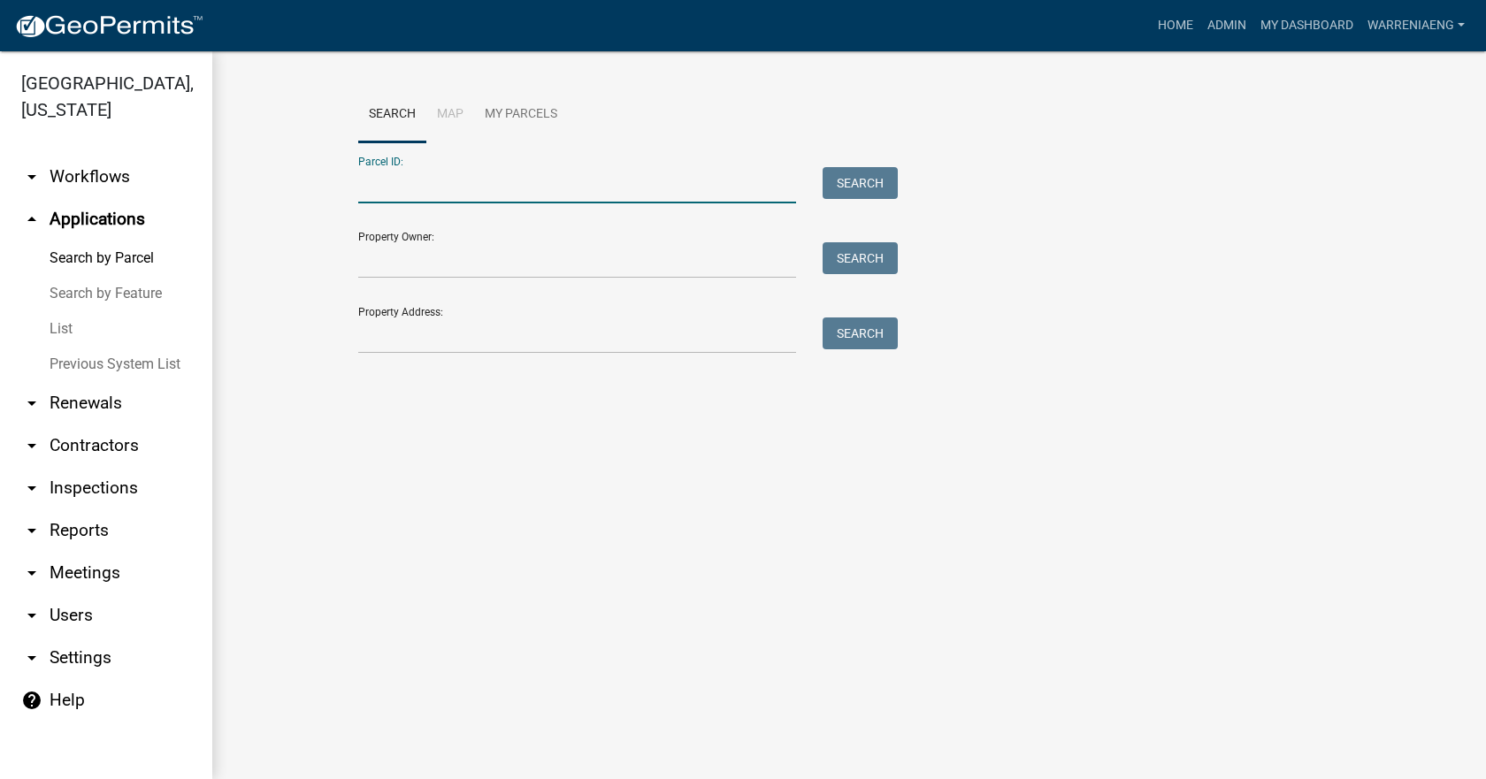
click at [415, 188] on input "Parcel ID:" at bounding box center [577, 185] width 438 height 36
paste input "19000230300"
type input "19000230300"
click at [839, 177] on button "Search" at bounding box center [859, 183] width 75 height 32
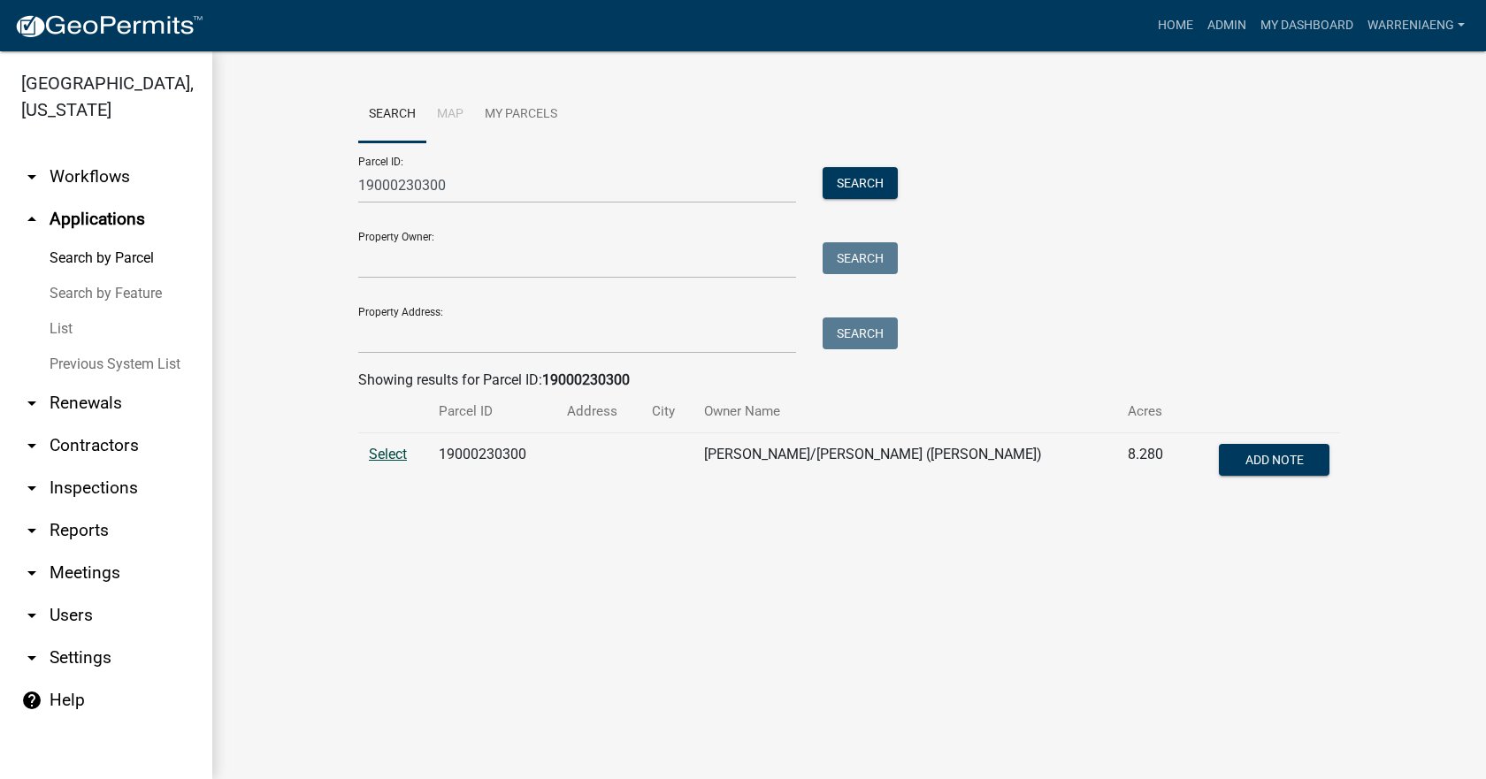
click at [378, 348] on span "Select" at bounding box center [388, 454] width 38 height 17
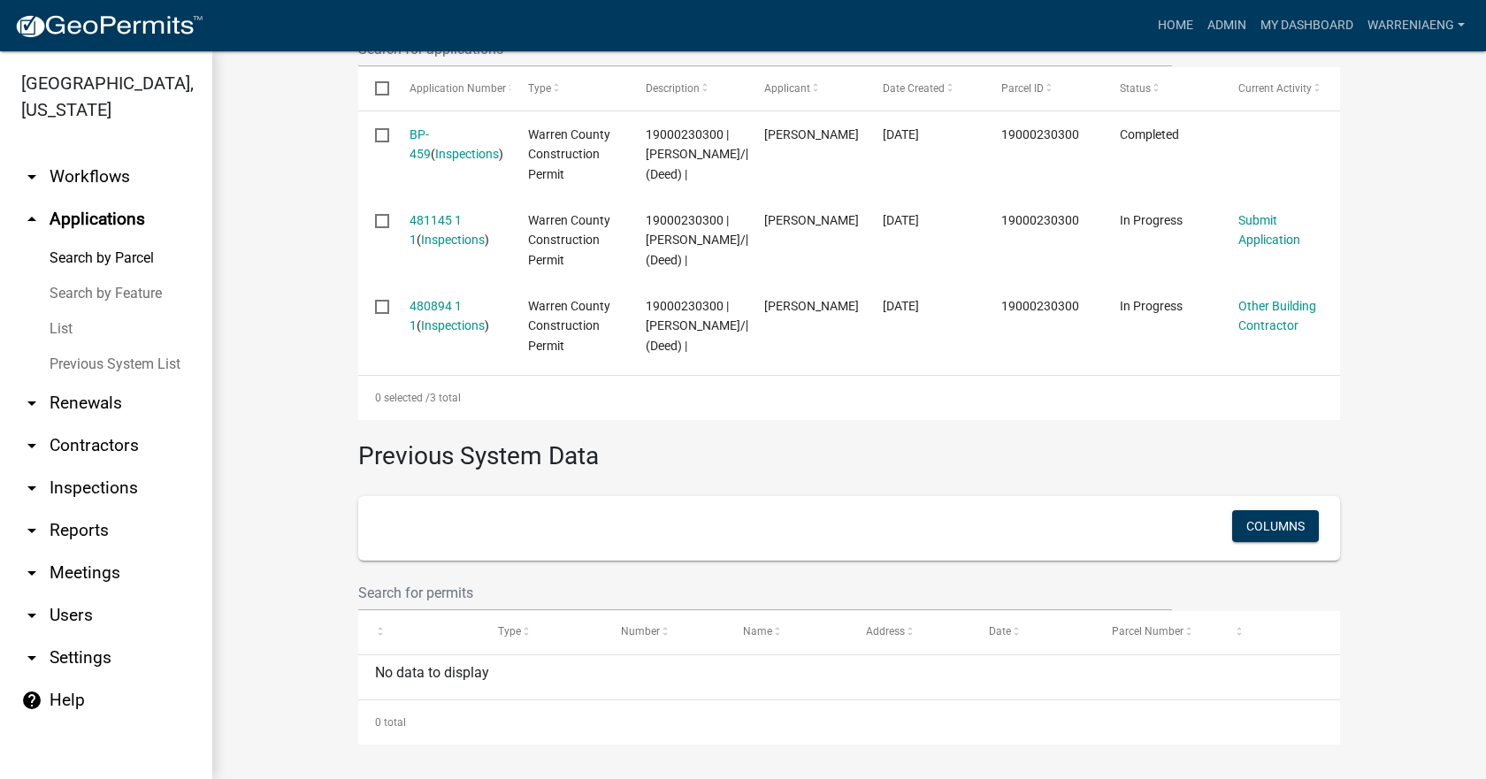
scroll to position [664, 0]
